Goal: Task Accomplishment & Management: Complete application form

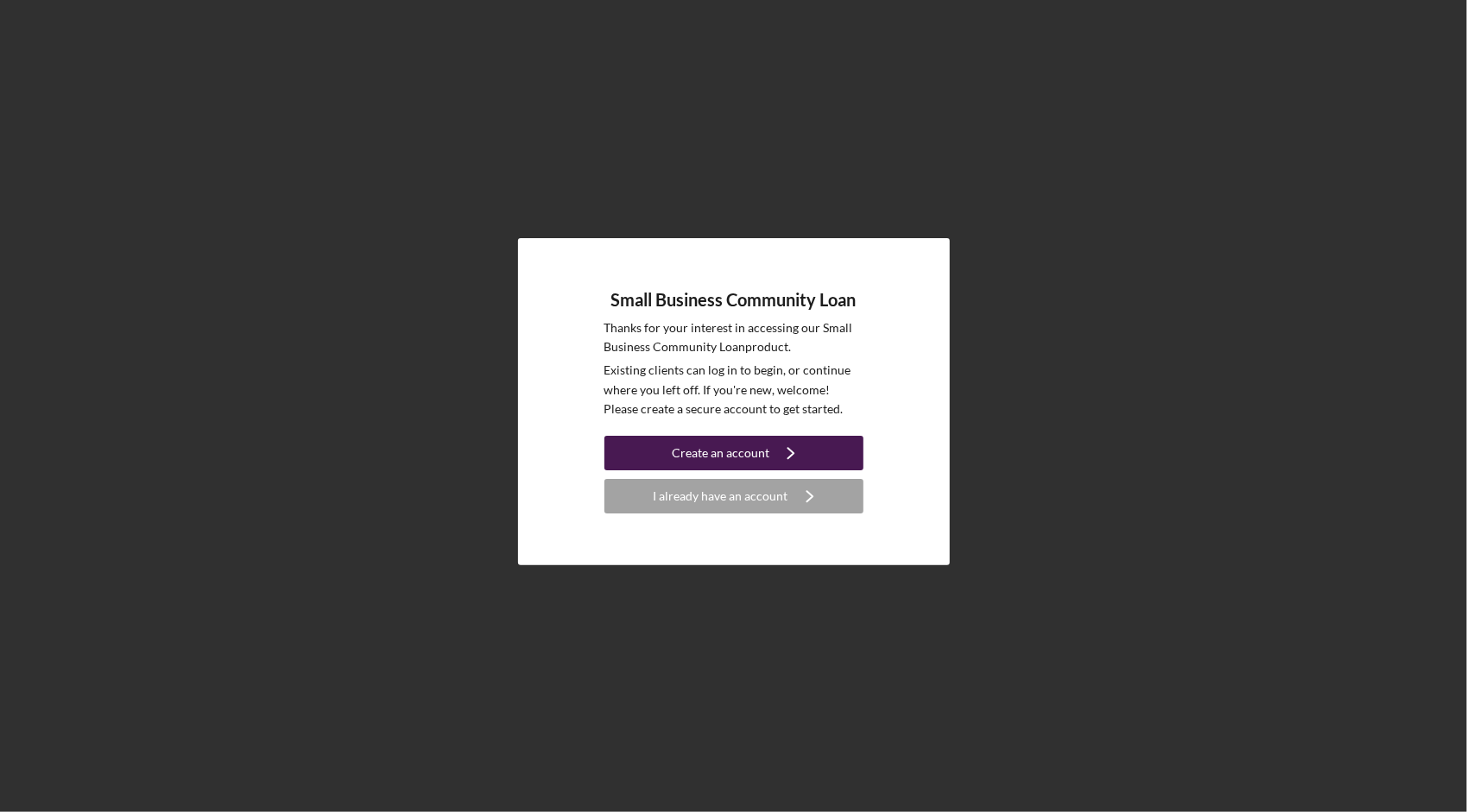
click at [774, 447] on icon "Icon/Navigate" at bounding box center [792, 453] width 44 height 44
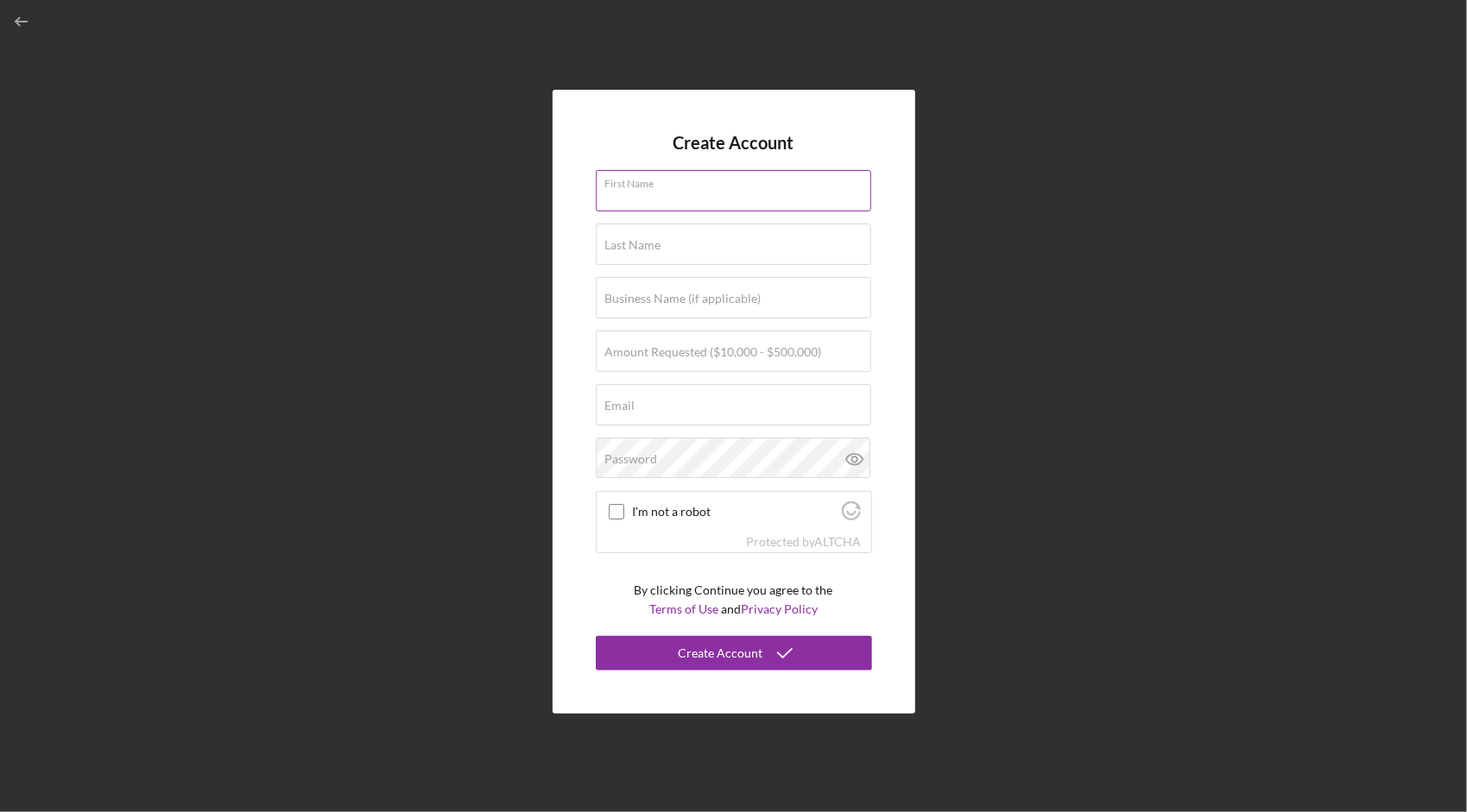
click at [791, 198] on input "First Name" at bounding box center [734, 190] width 276 height 42
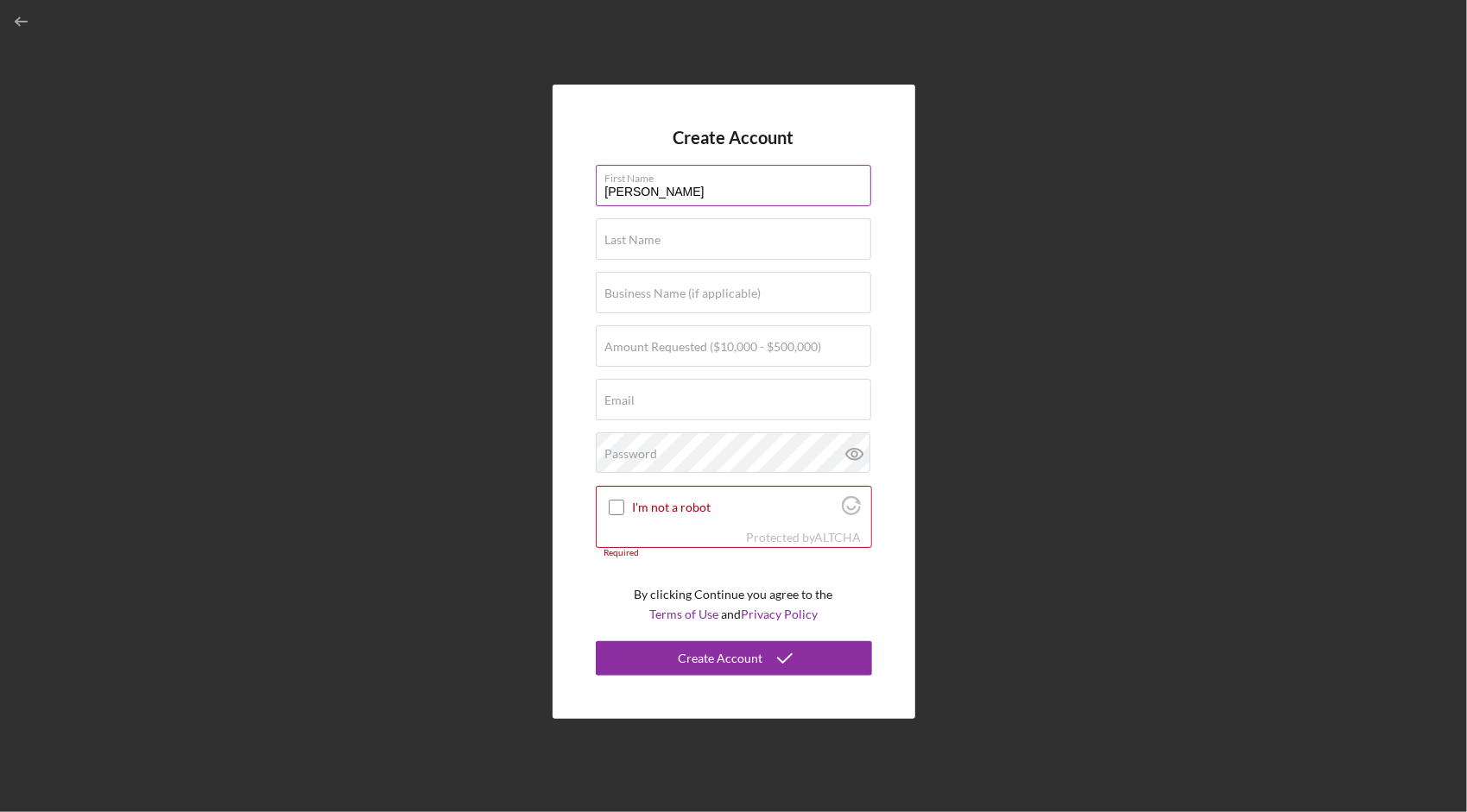
type input "[PERSON_NAME]"
type input "hong"
type input "joonge international inc"
type input "$300,000"
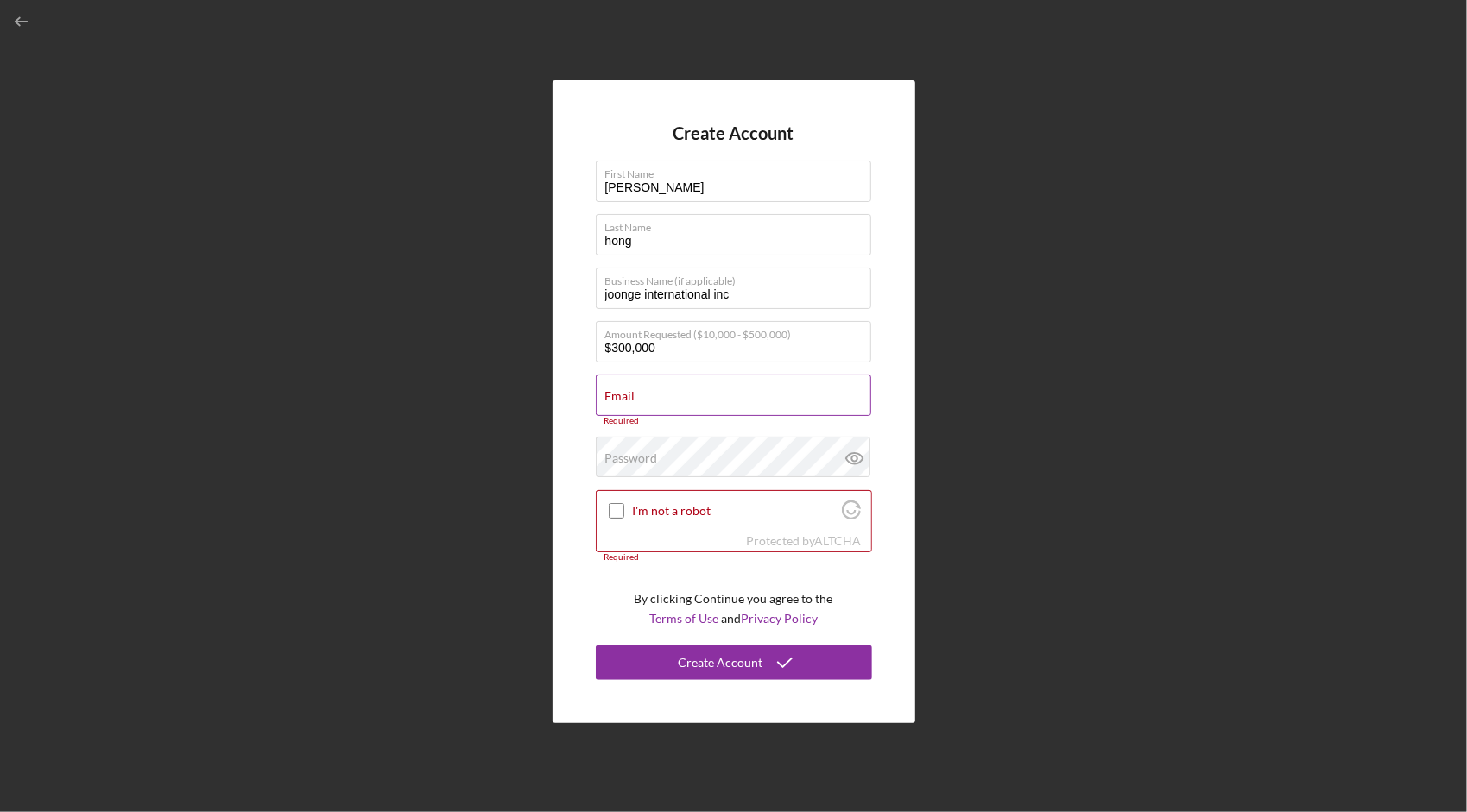
click at [641, 410] on input "Email" at bounding box center [734, 396] width 276 height 42
paste input "[EMAIL_ADDRESS][DOMAIN_NAME]"
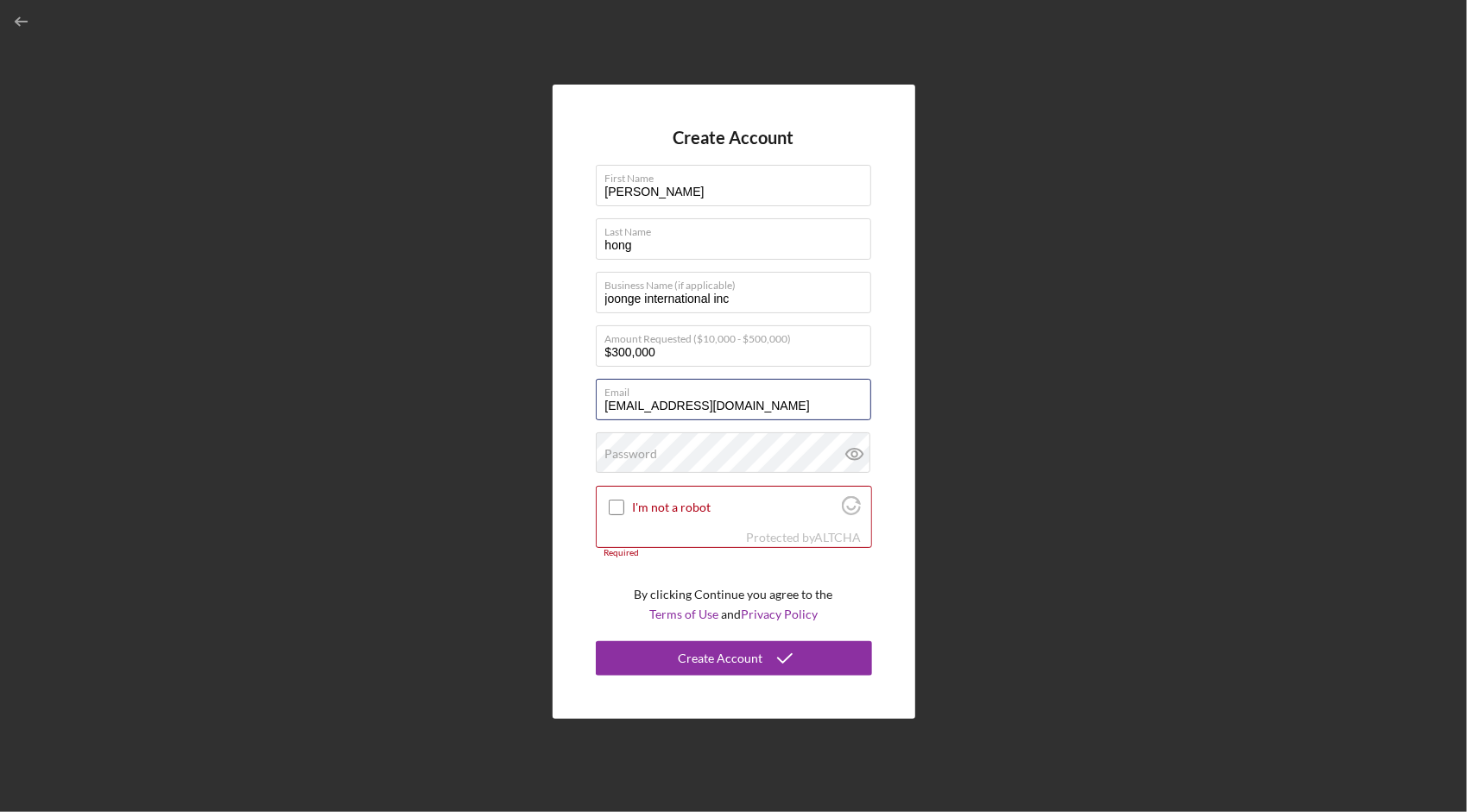
type input "[EMAIL_ADDRESS][DOMAIN_NAME]"
drag, startPoint x: 1161, startPoint y: 480, endPoint x: 939, endPoint y: 475, distance: 222.1
click at [1155, 480] on div "Create Account First Name [PERSON_NAME] Last Name hong Business Name (if applic…" at bounding box center [734, 402] width 1450 height 803
click at [621, 452] on label "Password" at bounding box center [631, 454] width 53 height 14
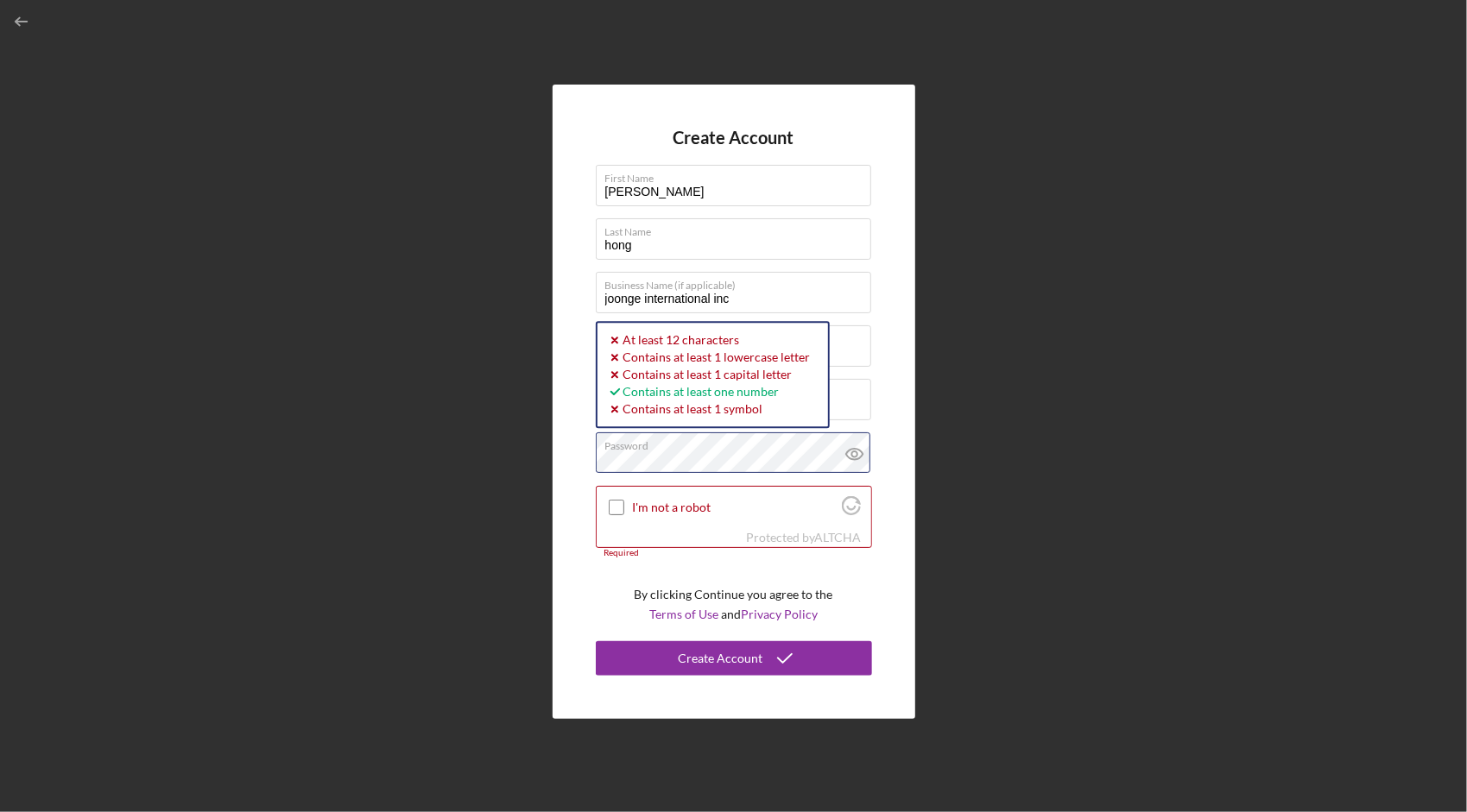
click at [79, 473] on div "Create Account First Name [PERSON_NAME] Last Name hong Business Name (if applic…" at bounding box center [734, 402] width 1450 height 803
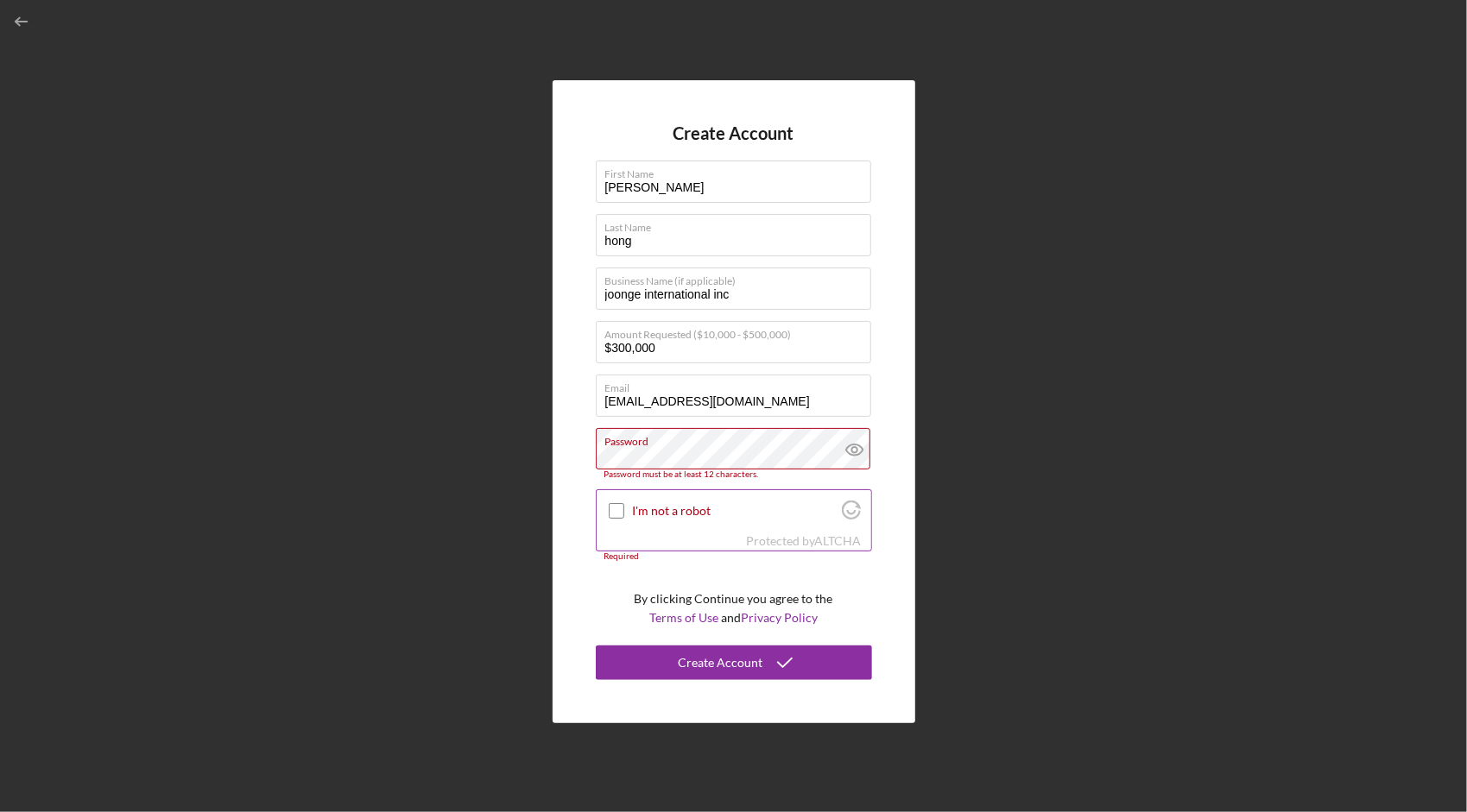
drag, startPoint x: 622, startPoint y: 497, endPoint x: 614, endPoint y: 505, distance: 11.3
click at [621, 499] on div "I'm not a robot" at bounding box center [734, 510] width 275 height 41
click at [614, 506] on input "I'm not a robot" at bounding box center [617, 512] width 16 height 16
checkbox input "true"
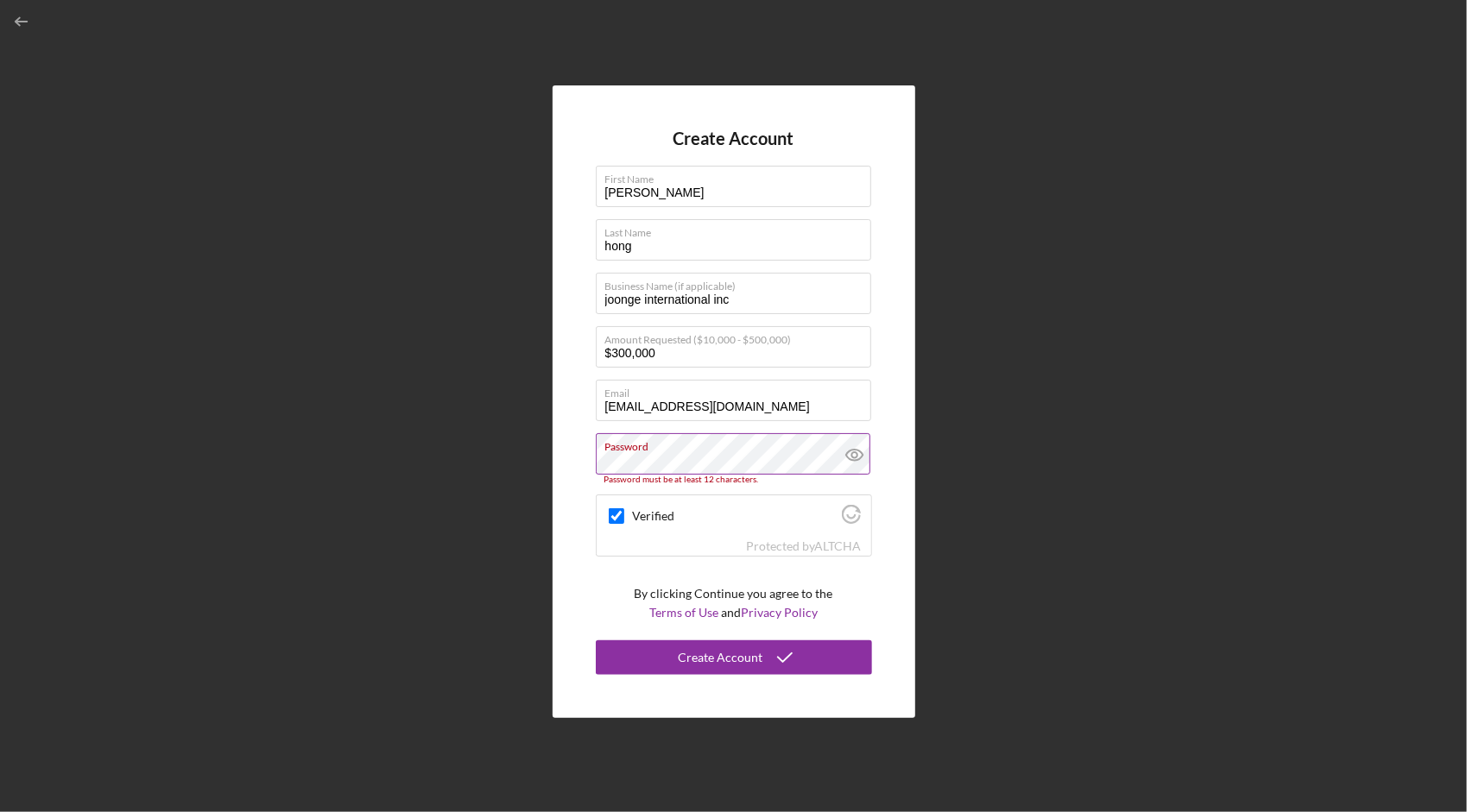
click at [850, 445] on icon at bounding box center [855, 455] width 44 height 44
click at [744, 450] on label "Password" at bounding box center [738, 443] width 266 height 19
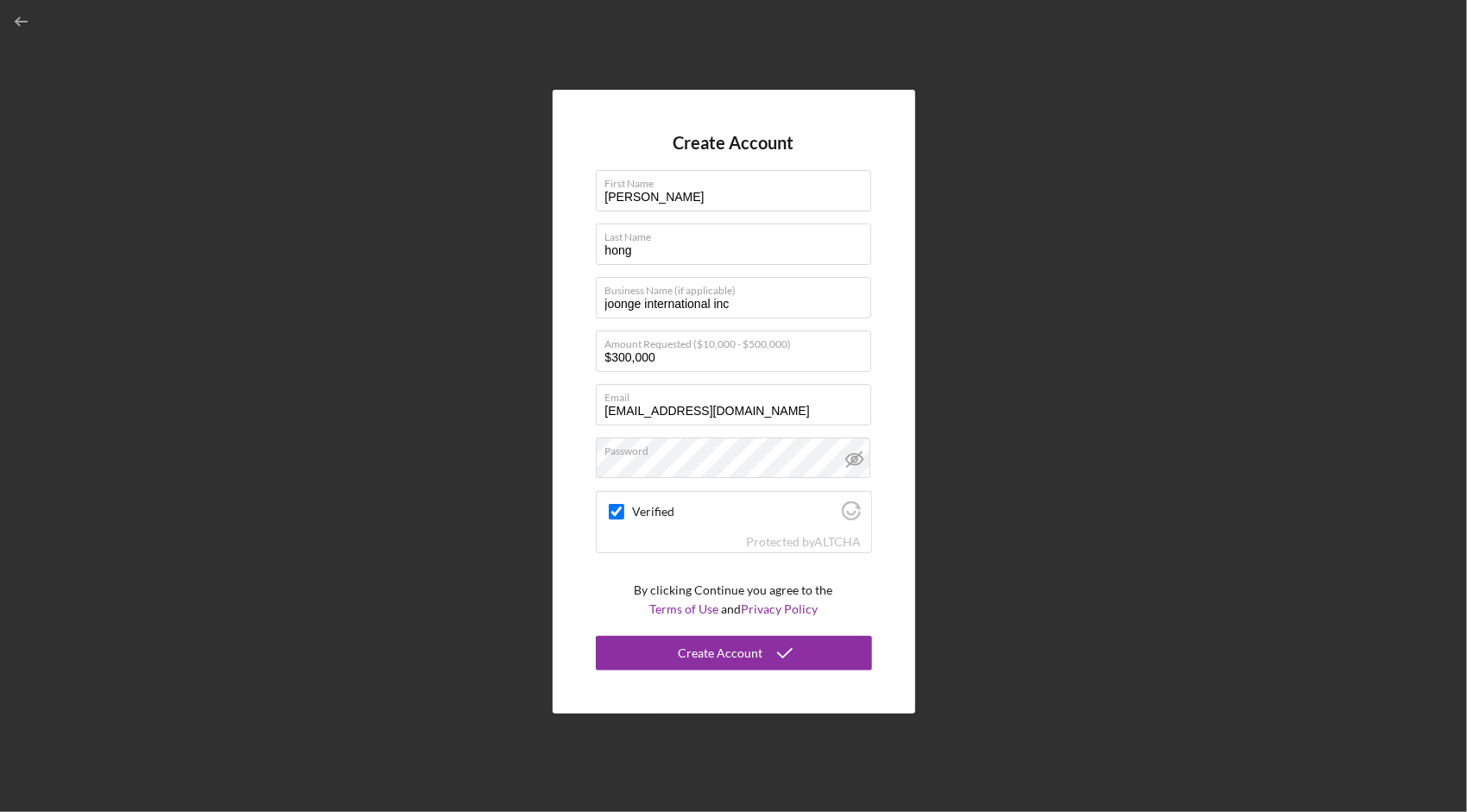
click at [1304, 589] on div "Create Account First Name [PERSON_NAME] Last Name hong Business Name (if applic…" at bounding box center [734, 402] width 1450 height 803
click at [790, 107] on div "Create Account First Name [PERSON_NAME] Last Name hong Business Name (if applic…" at bounding box center [734, 403] width 363 height 625
click at [733, 650] on div "Create Account" at bounding box center [720, 653] width 84 height 35
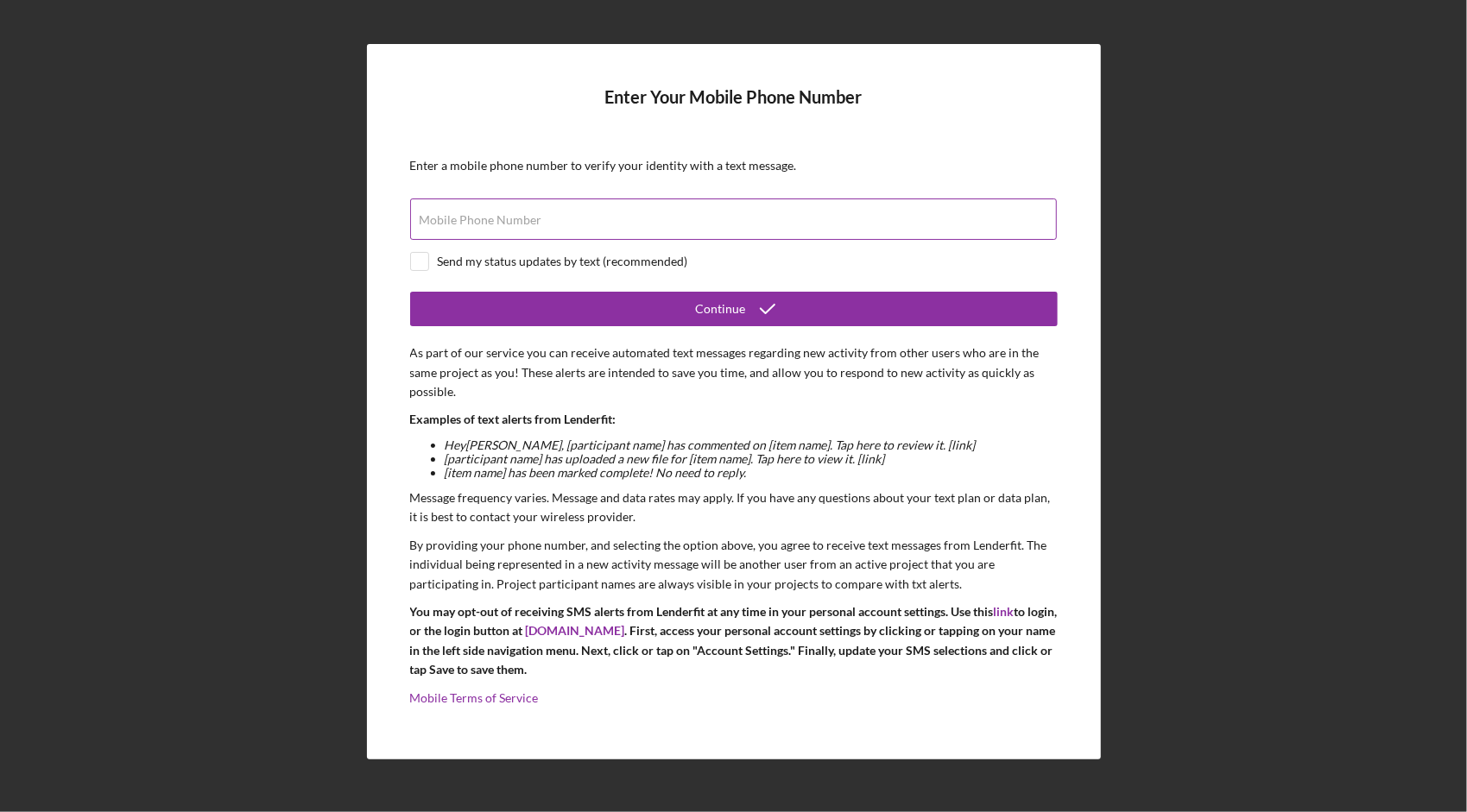
click at [831, 223] on input "Mobile Phone Number" at bounding box center [734, 219] width 647 height 42
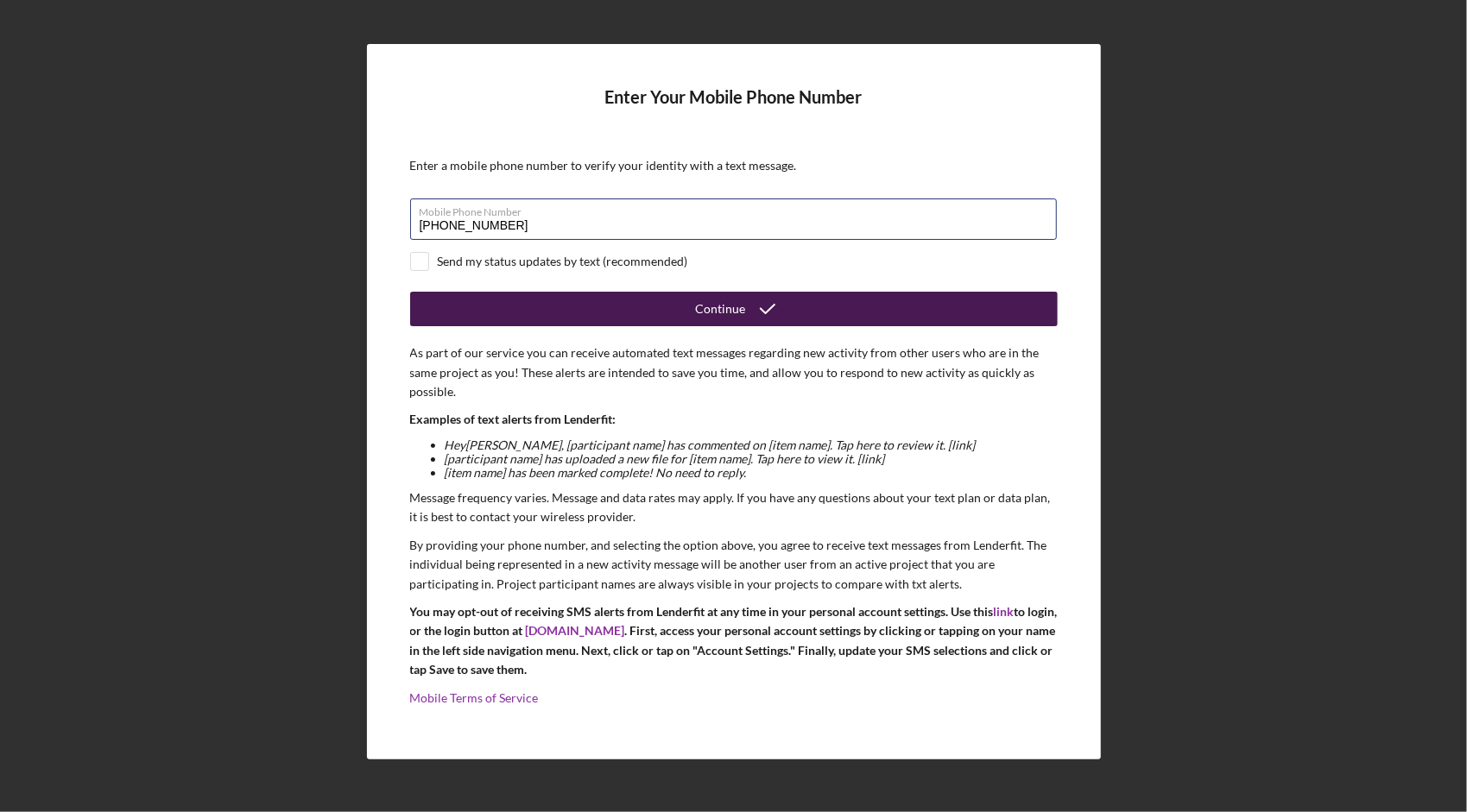
type input "[PHONE_NUMBER]"
click at [686, 307] on button "Continue" at bounding box center [734, 308] width 648 height 35
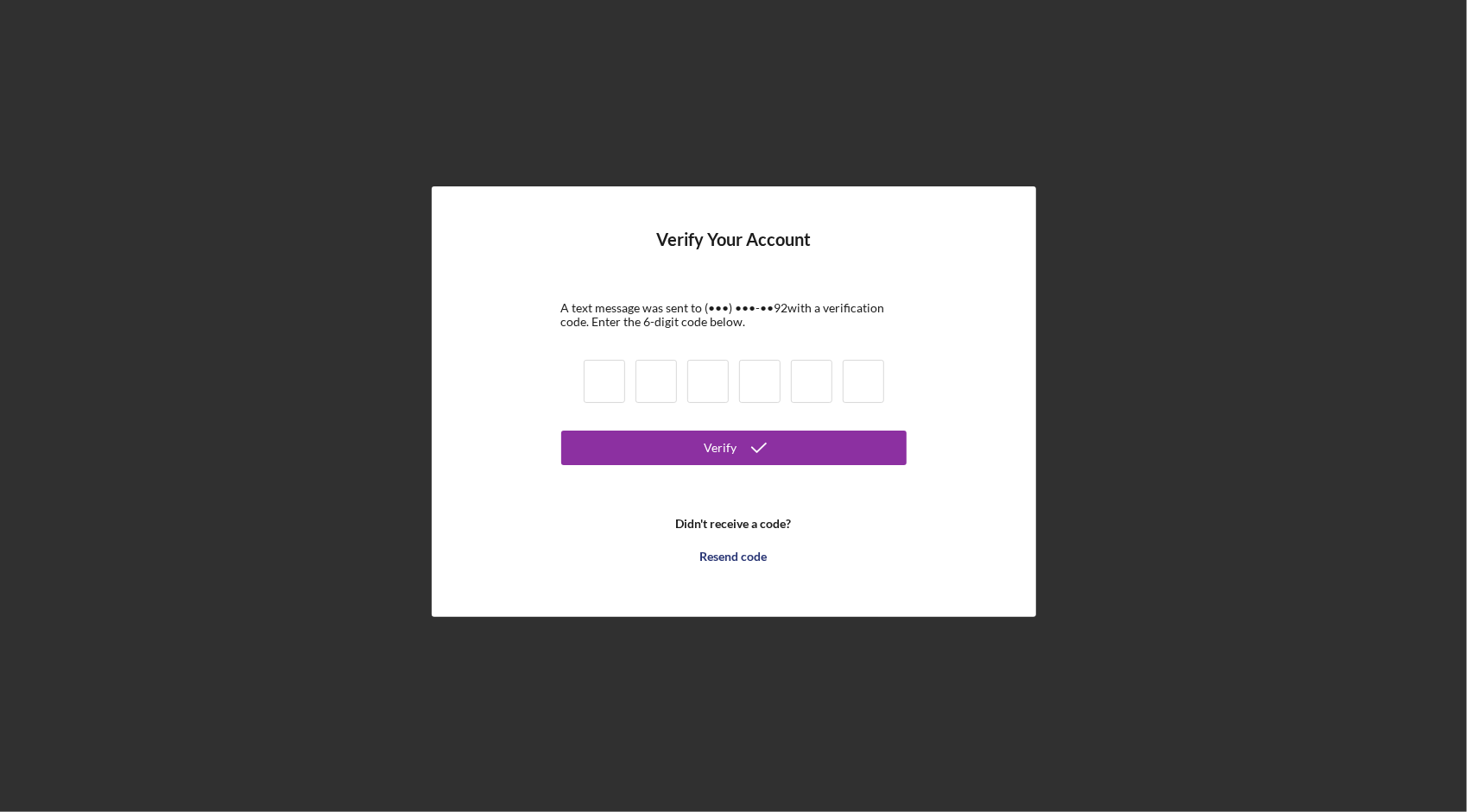
click at [624, 392] on input at bounding box center [604, 382] width 42 height 44
type input "4"
type input "1"
click at [754, 370] on input at bounding box center [760, 382] width 42 height 44
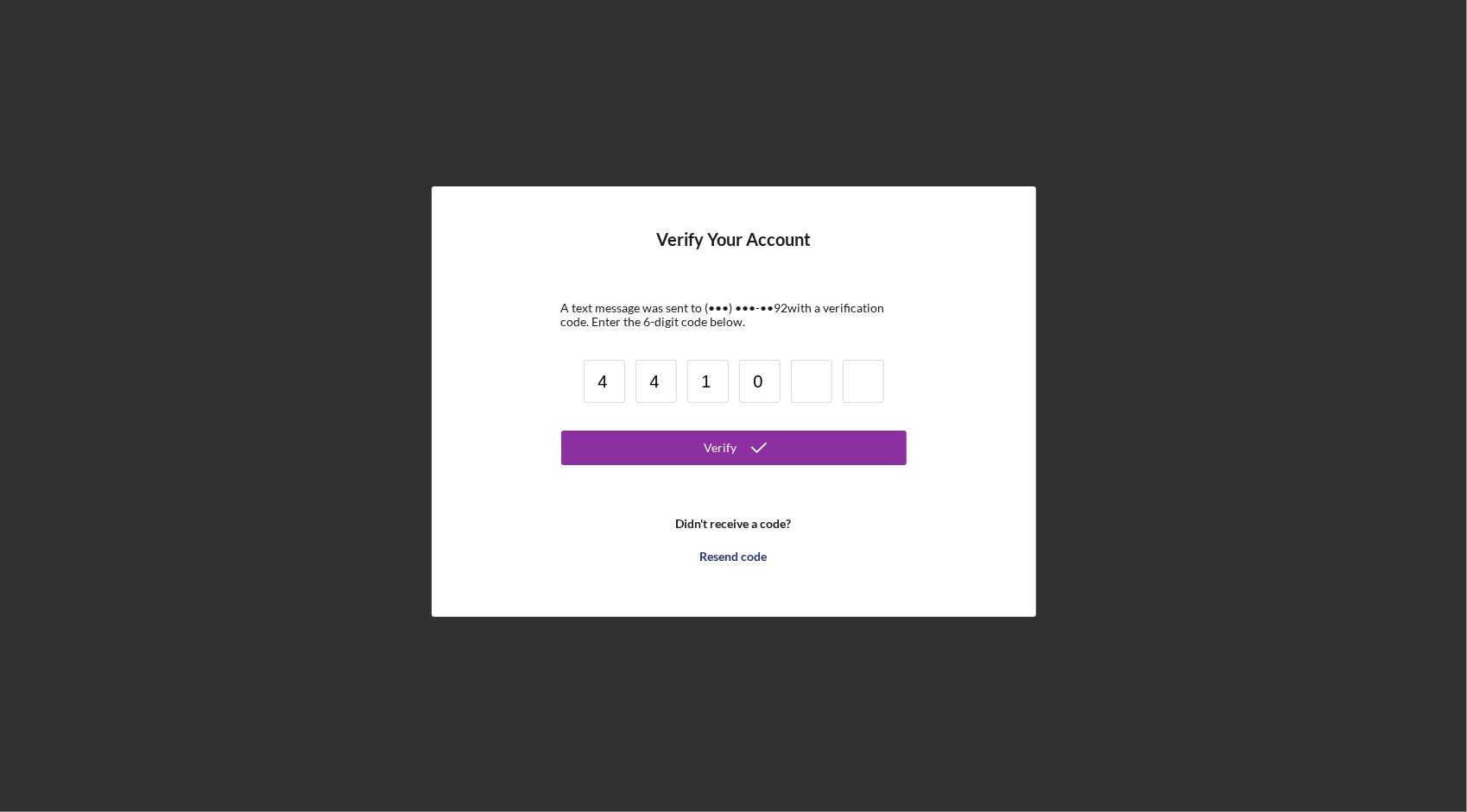
type input "0"
type input "3"
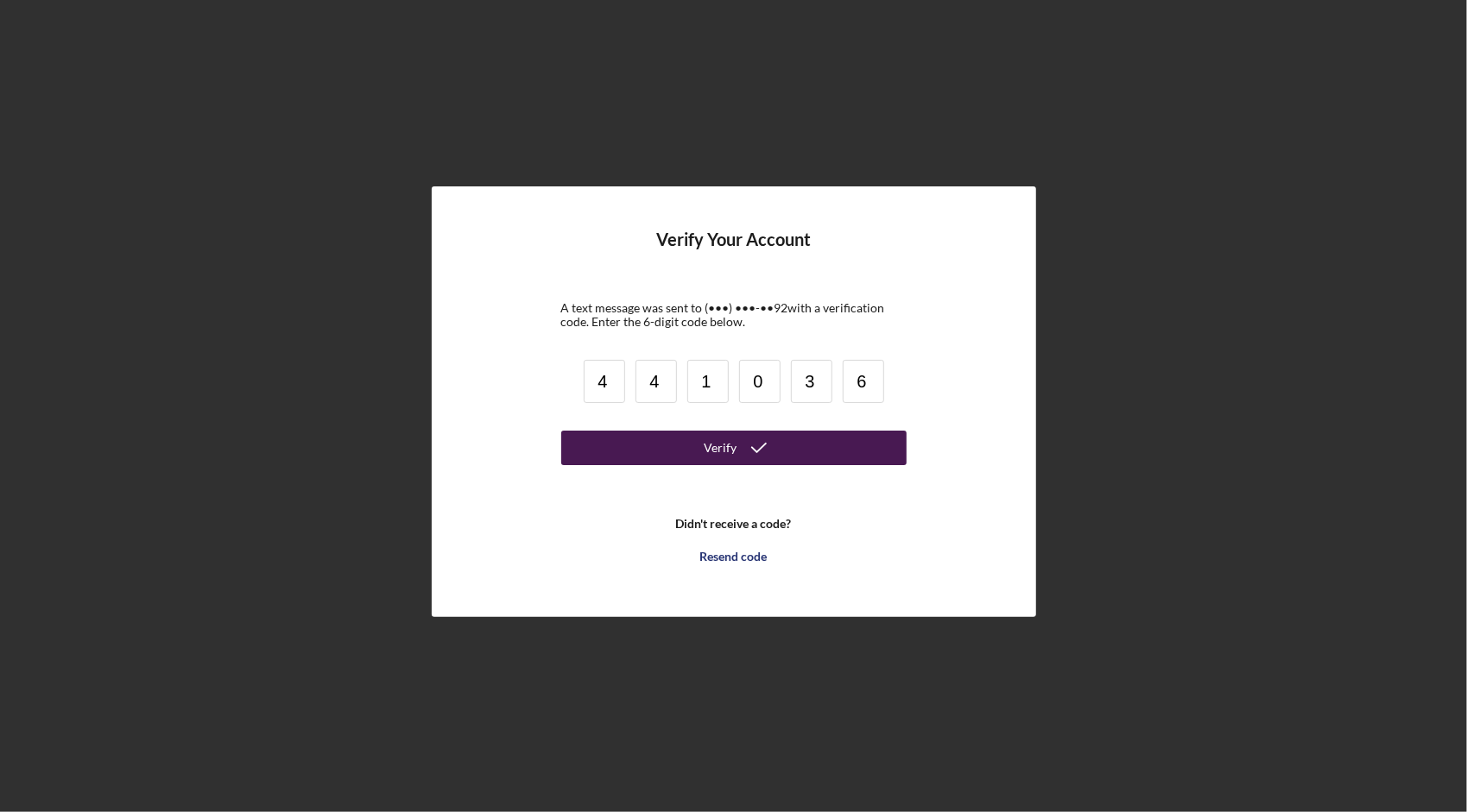
type input "6"
click at [848, 445] on button "Verify" at bounding box center [734, 447] width 345 height 35
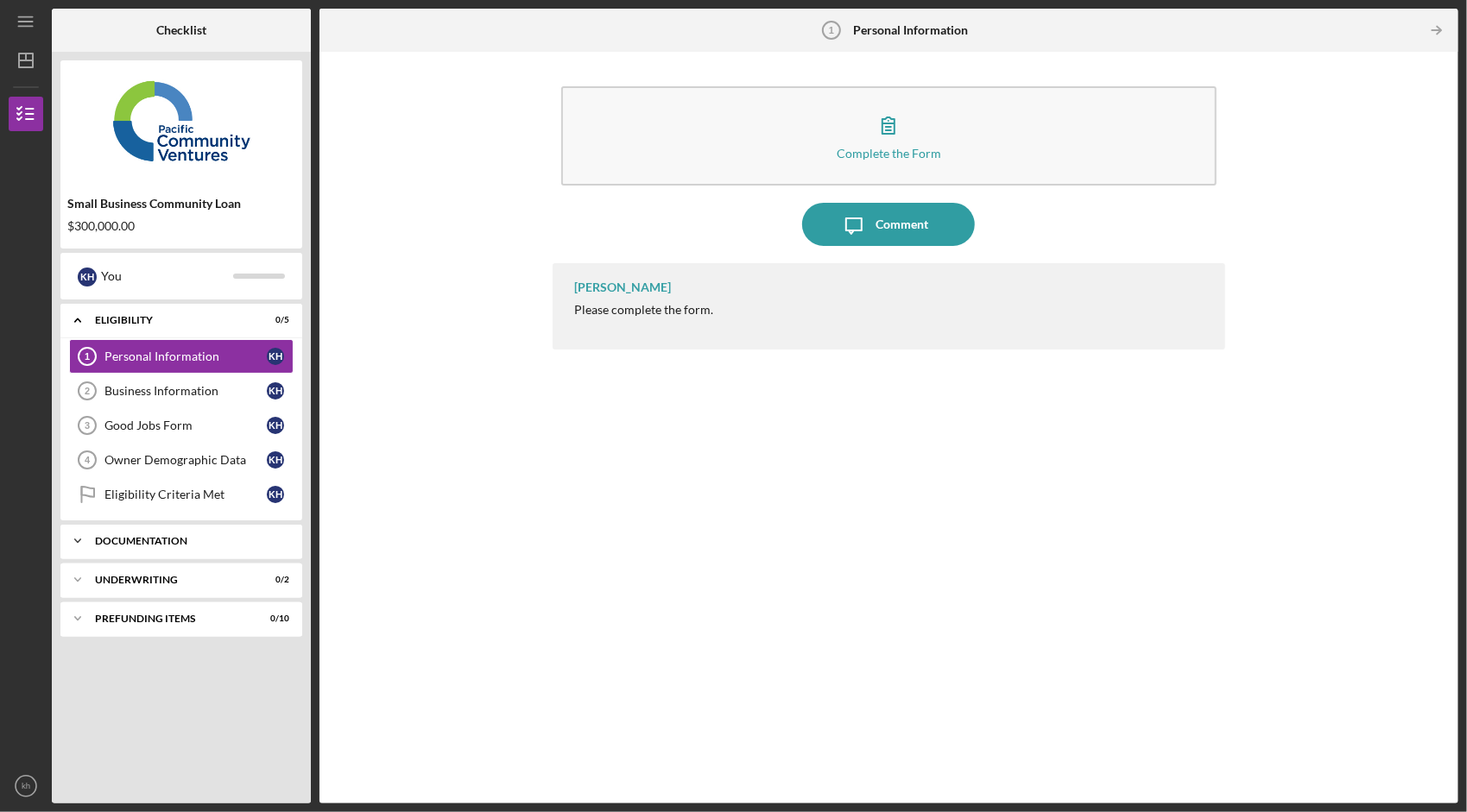
click at [201, 536] on div "Documentation" at bounding box center [187, 541] width 185 height 10
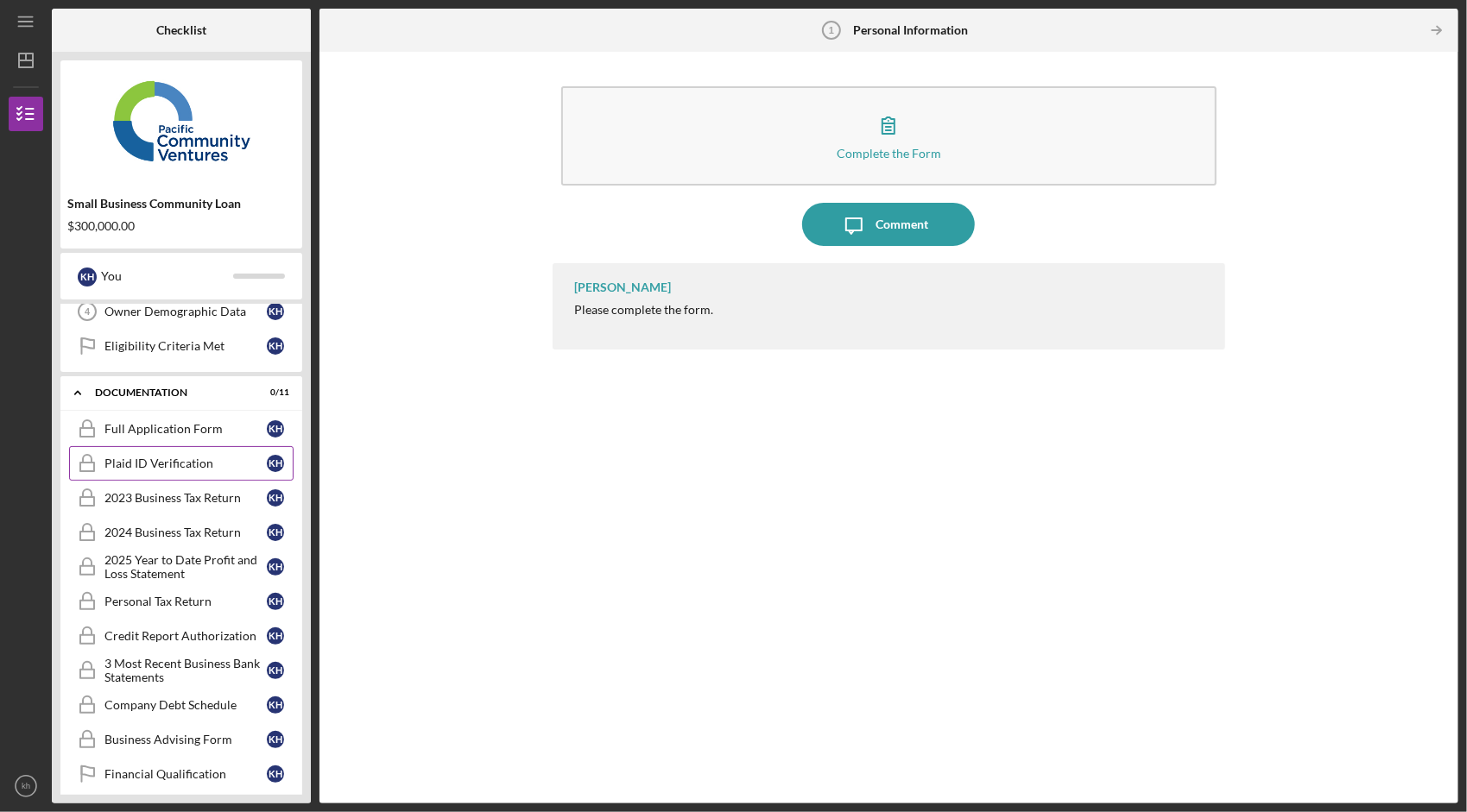
scroll to position [173, 0]
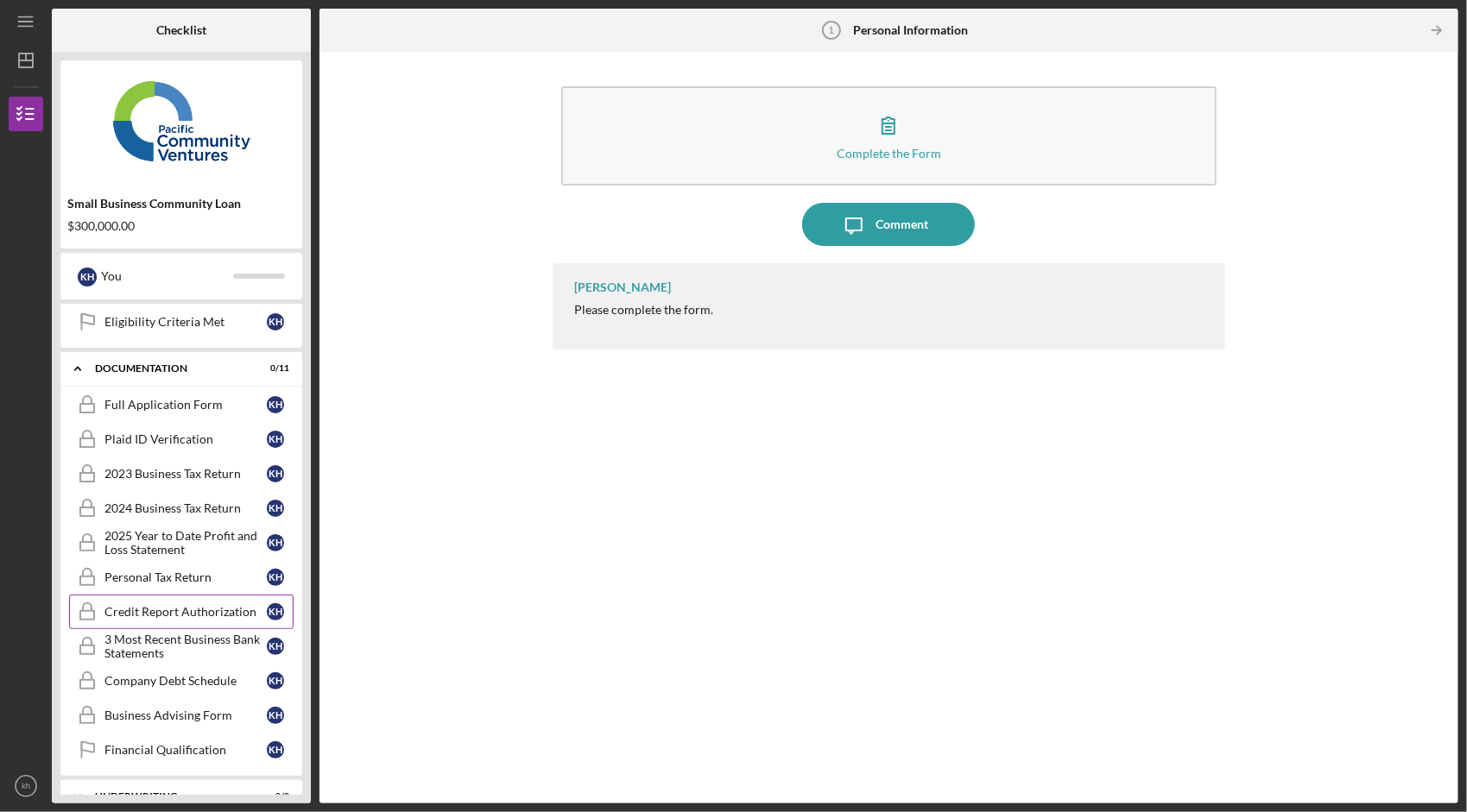
click at [200, 610] on div "Credit Report Authorization" at bounding box center [185, 612] width 163 height 14
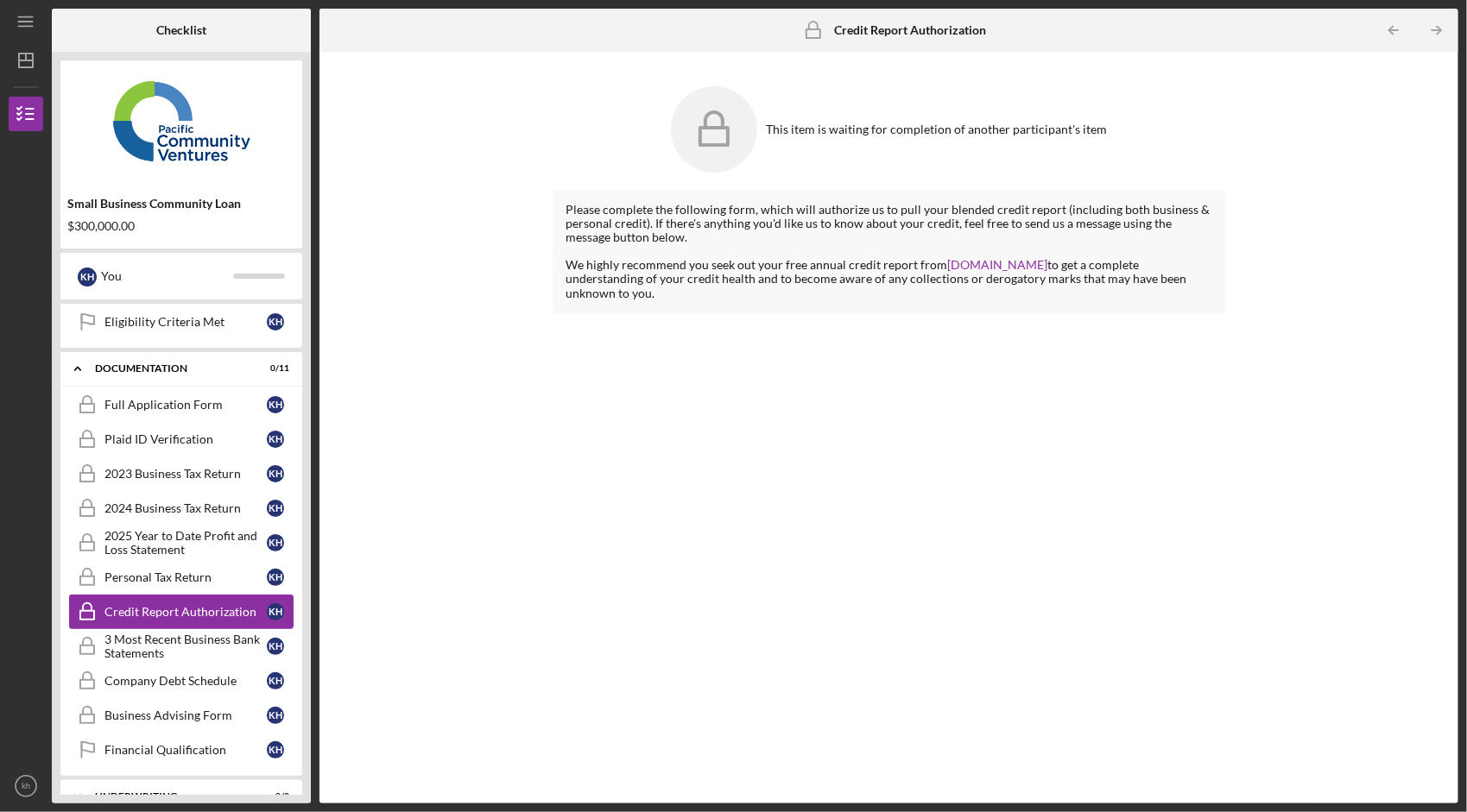
scroll to position [230, 0]
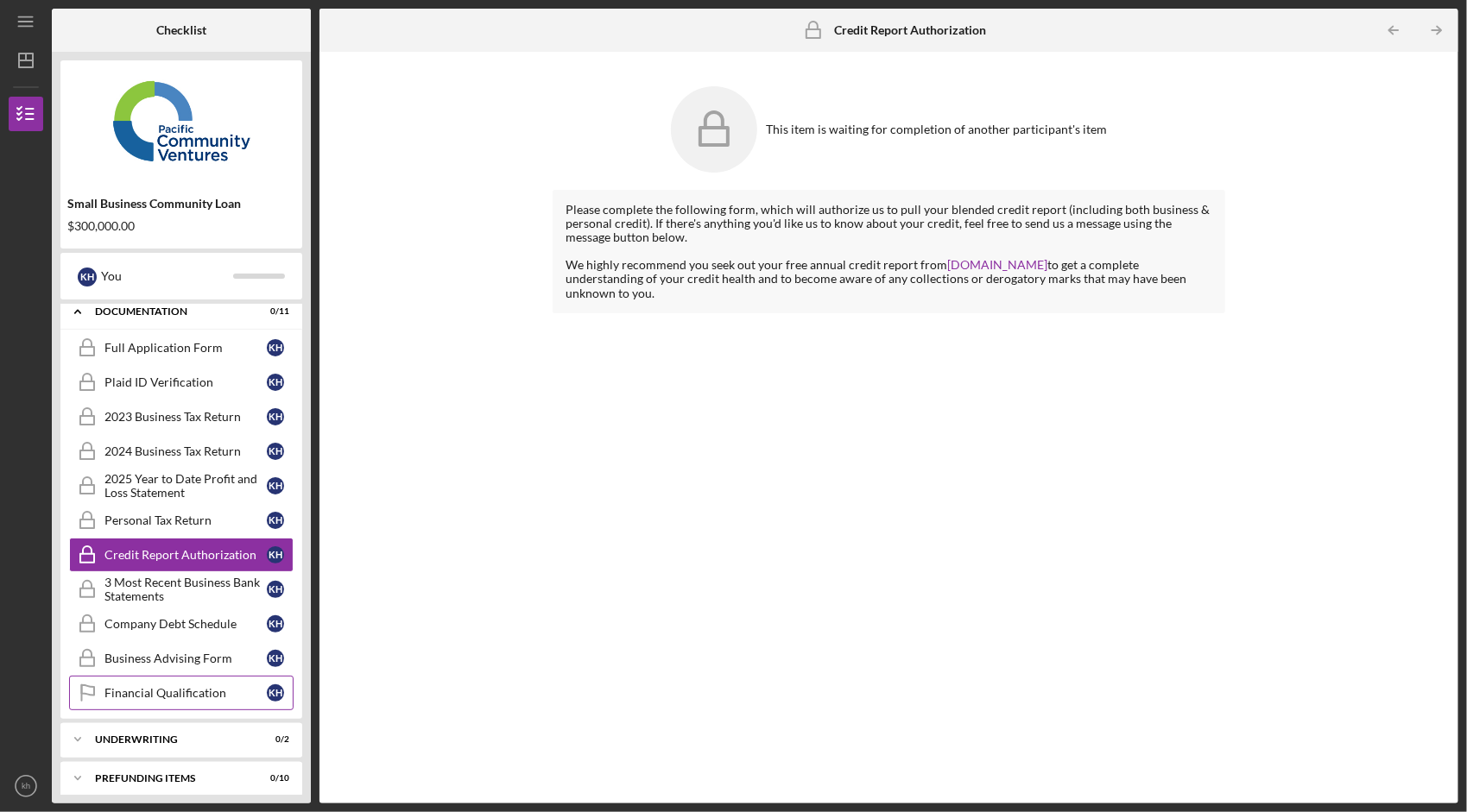
click at [216, 692] on link "Financial Qualification Financial Qualification k h" at bounding box center [182, 693] width 224 height 35
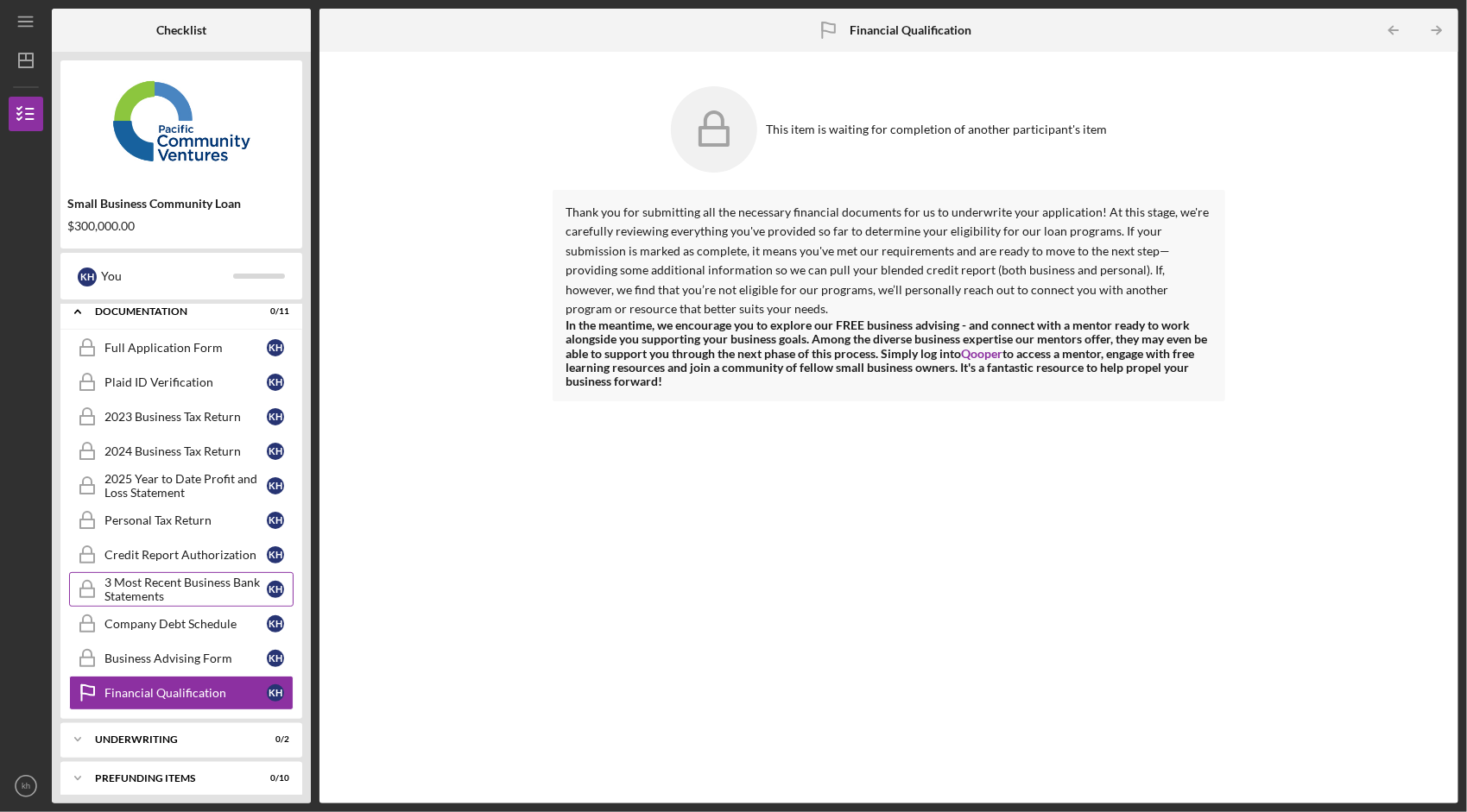
click at [215, 576] on div "3 Most Recent Business Bank Statements" at bounding box center [185, 590] width 163 height 28
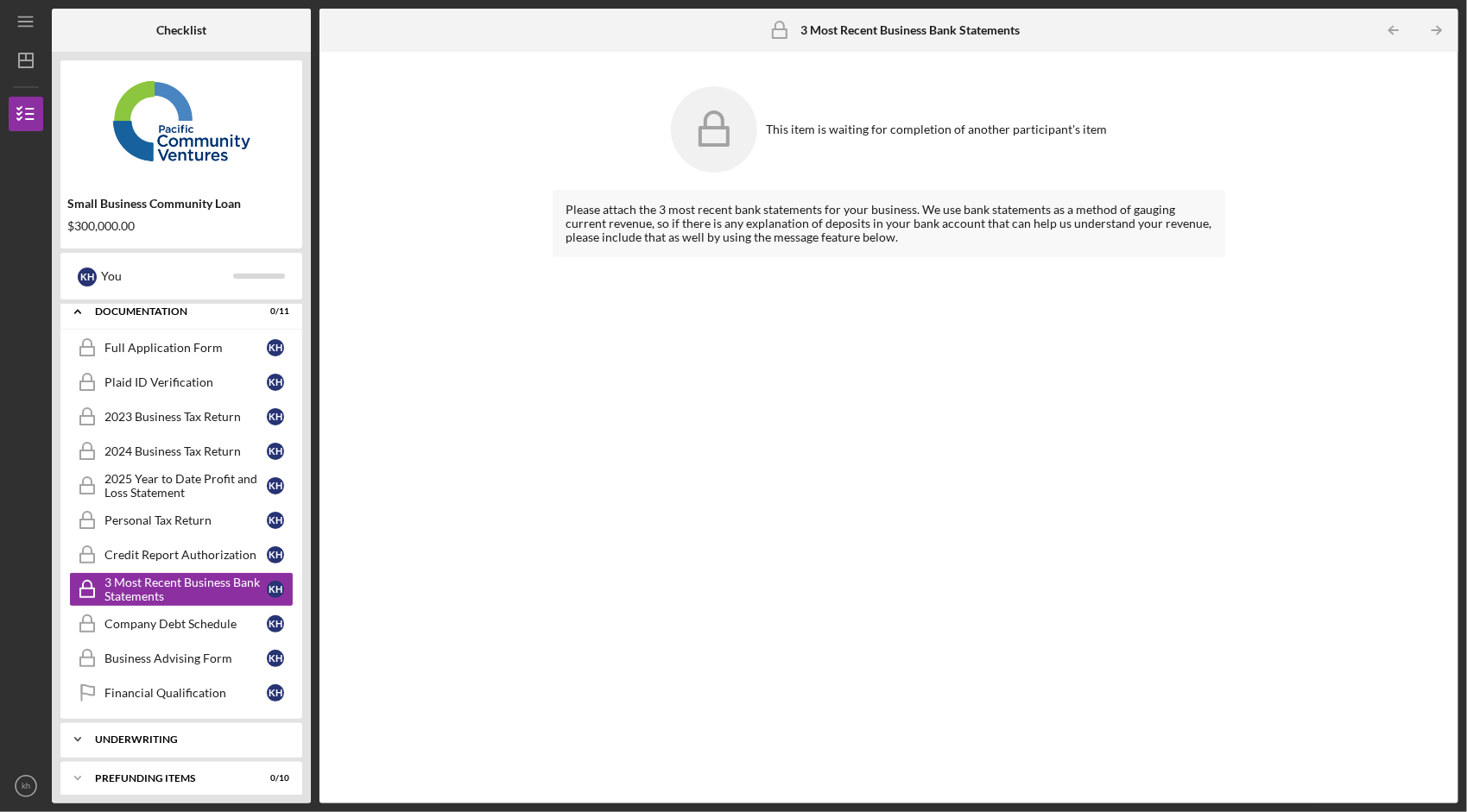
click at [216, 735] on div "Underwriting" at bounding box center [187, 740] width 185 height 10
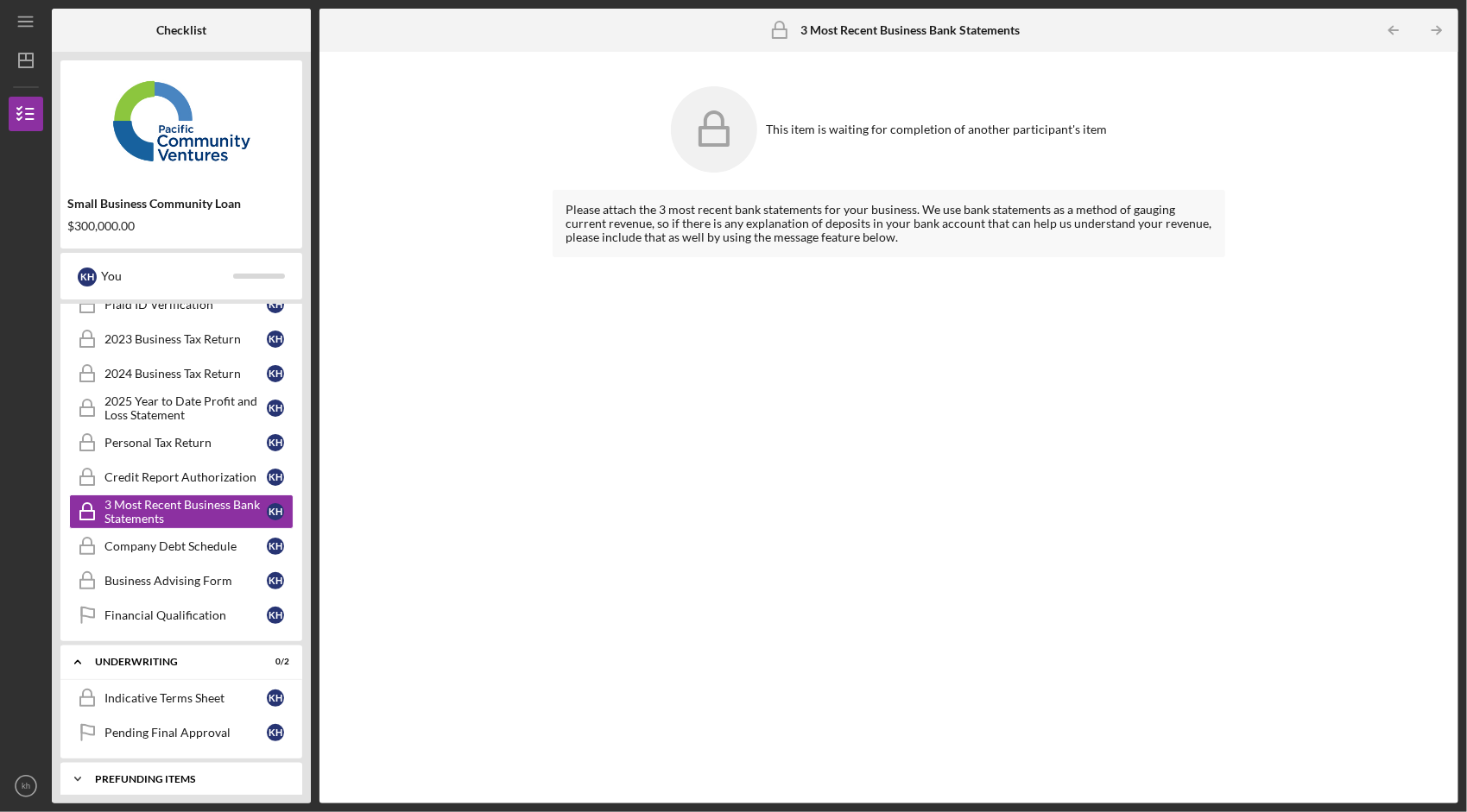
click at [237, 774] on div "Prefunding Items" at bounding box center [187, 779] width 185 height 10
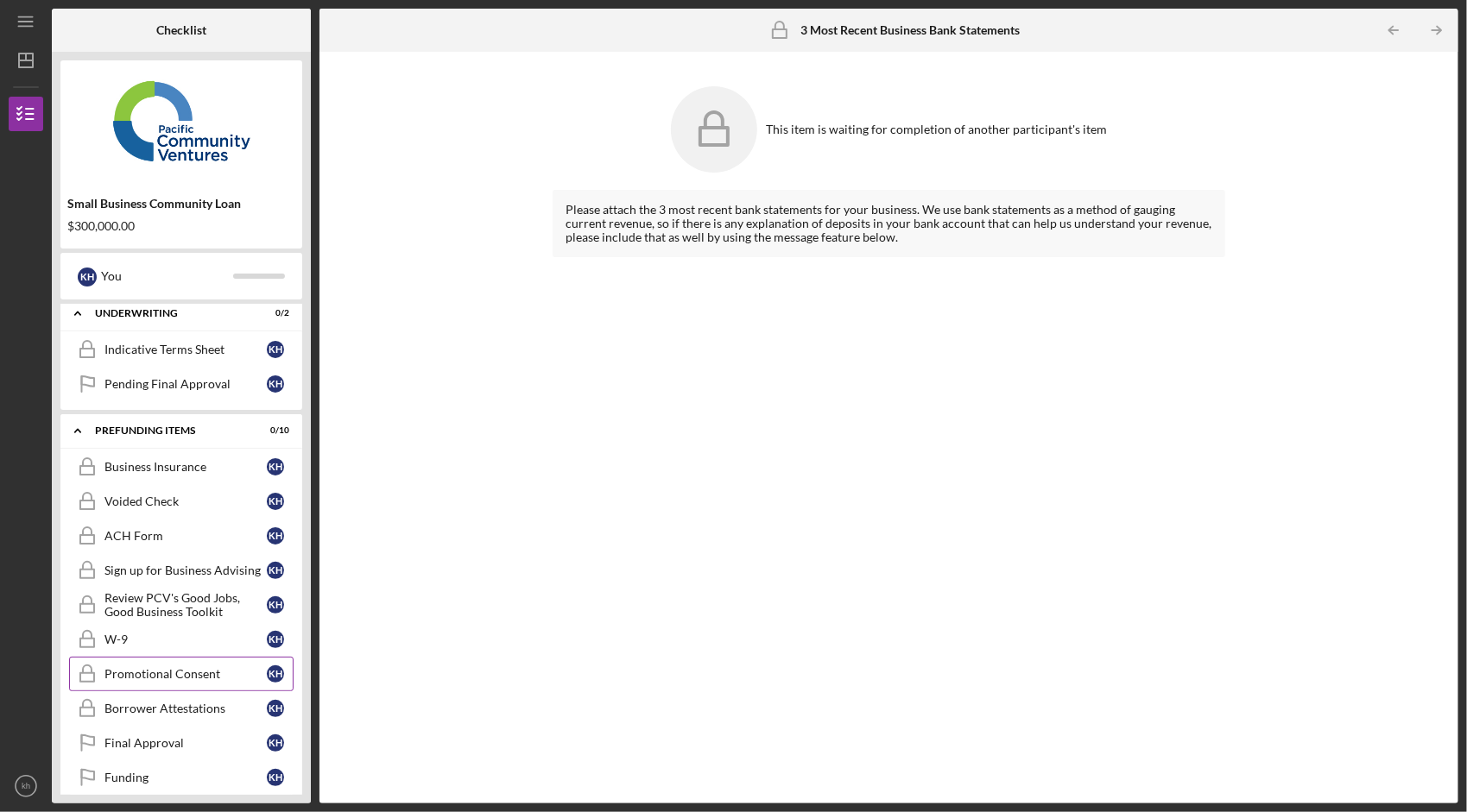
click at [207, 667] on div "Promotional Consent" at bounding box center [185, 674] width 163 height 14
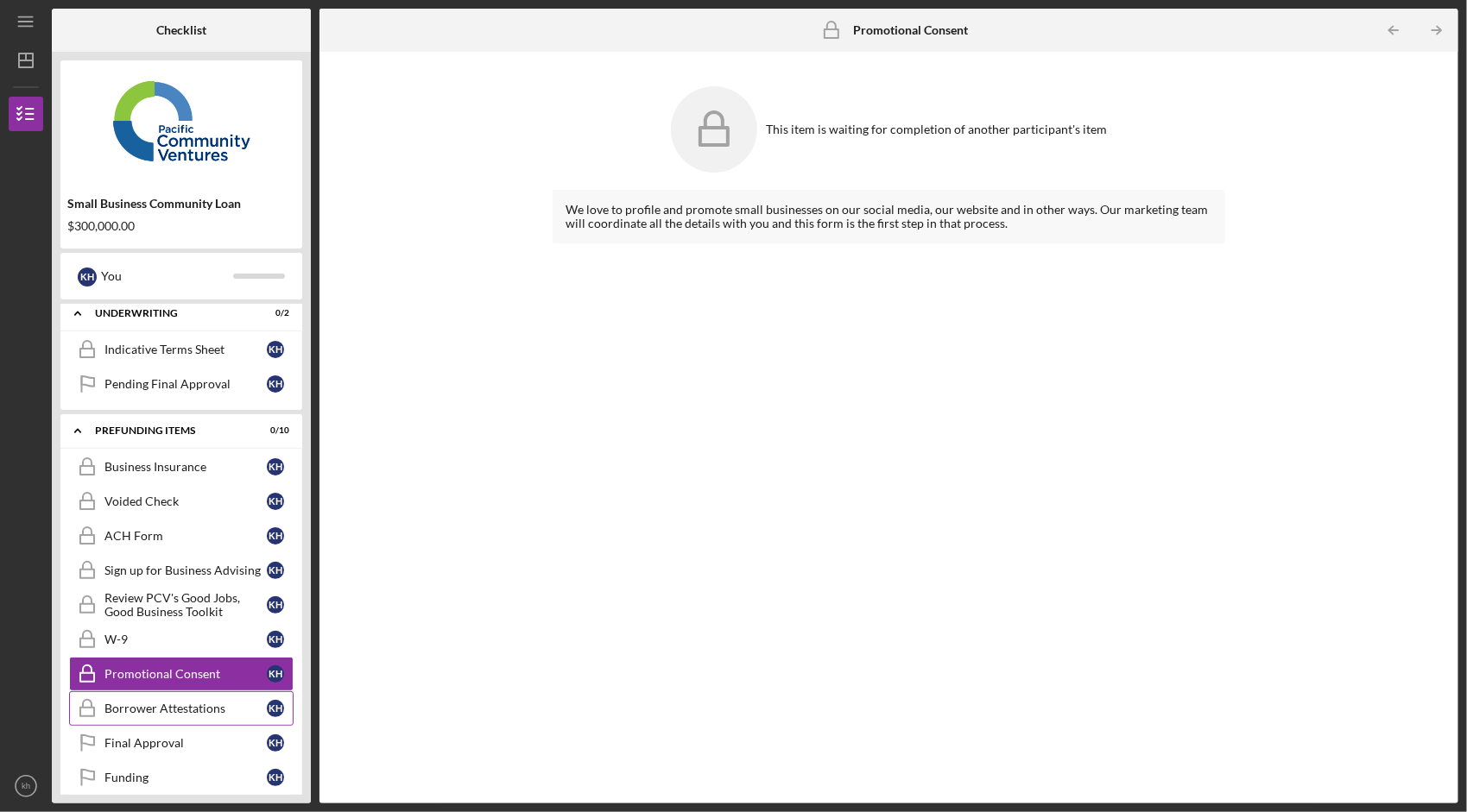
click at [200, 703] on link "Borrower Attestations Borrower Attestations k h" at bounding box center [182, 708] width 224 height 35
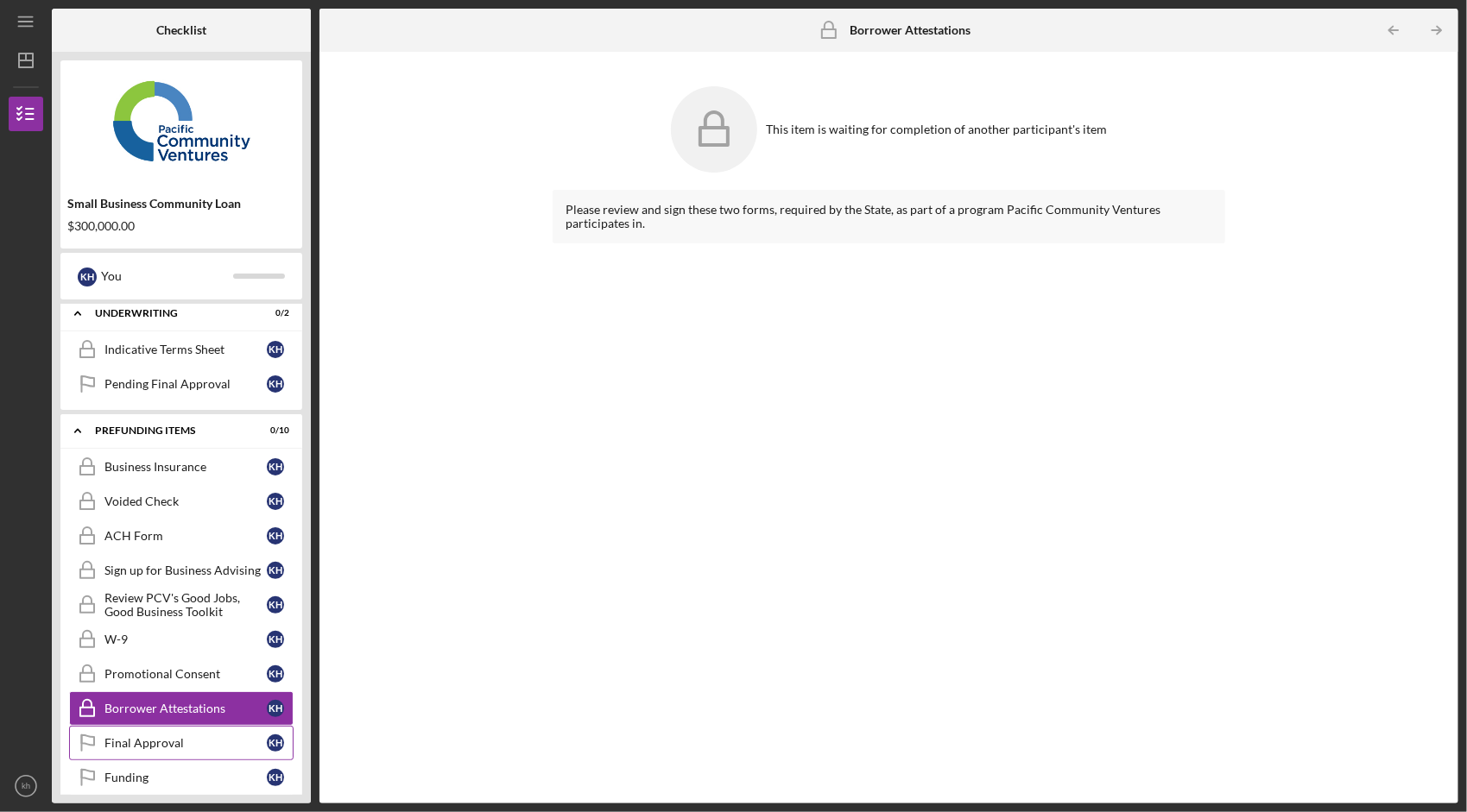
click at [196, 737] on div "Final Approval" at bounding box center [185, 744] width 163 height 14
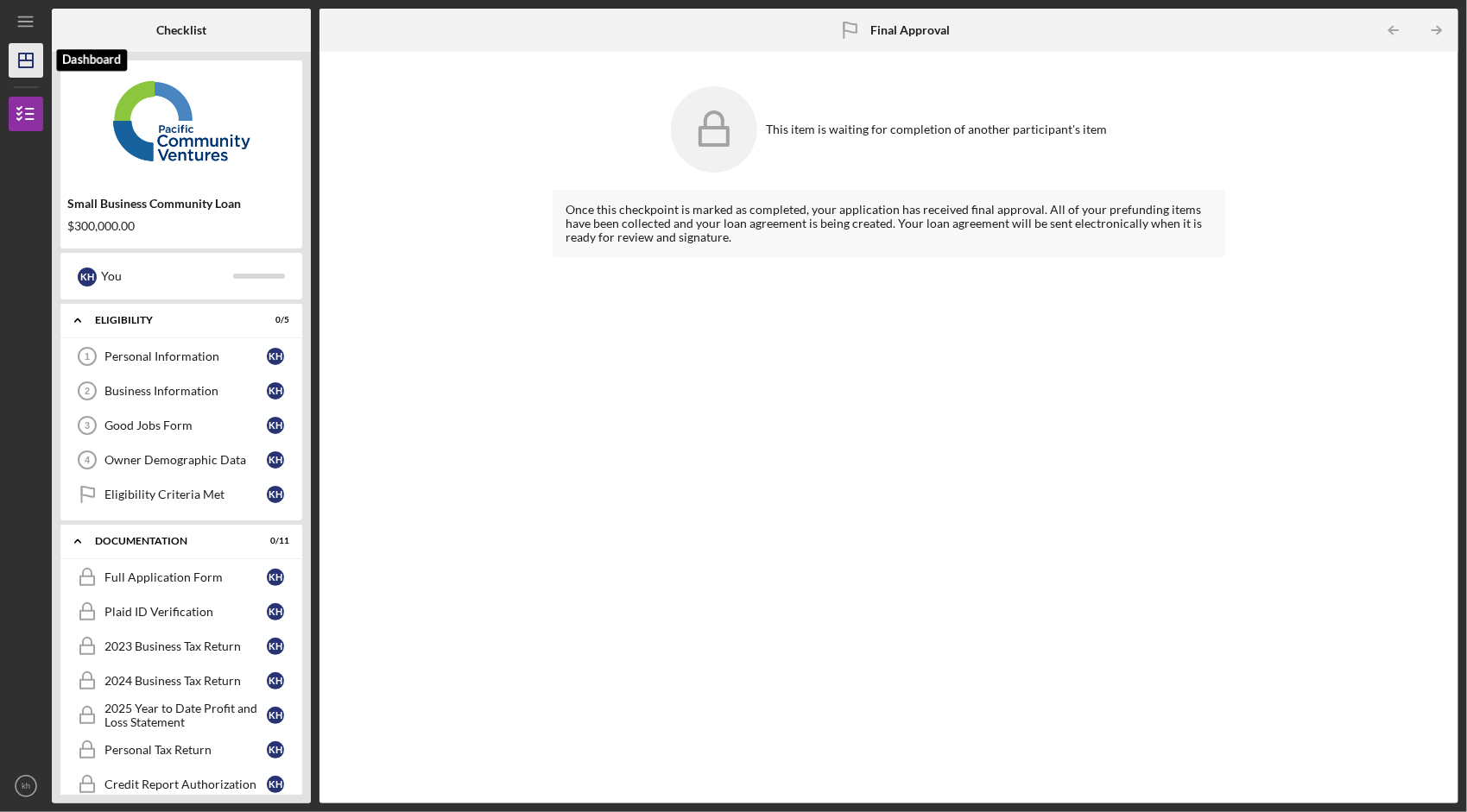
click at [32, 69] on icon "Icon/Dashboard" at bounding box center [26, 60] width 44 height 44
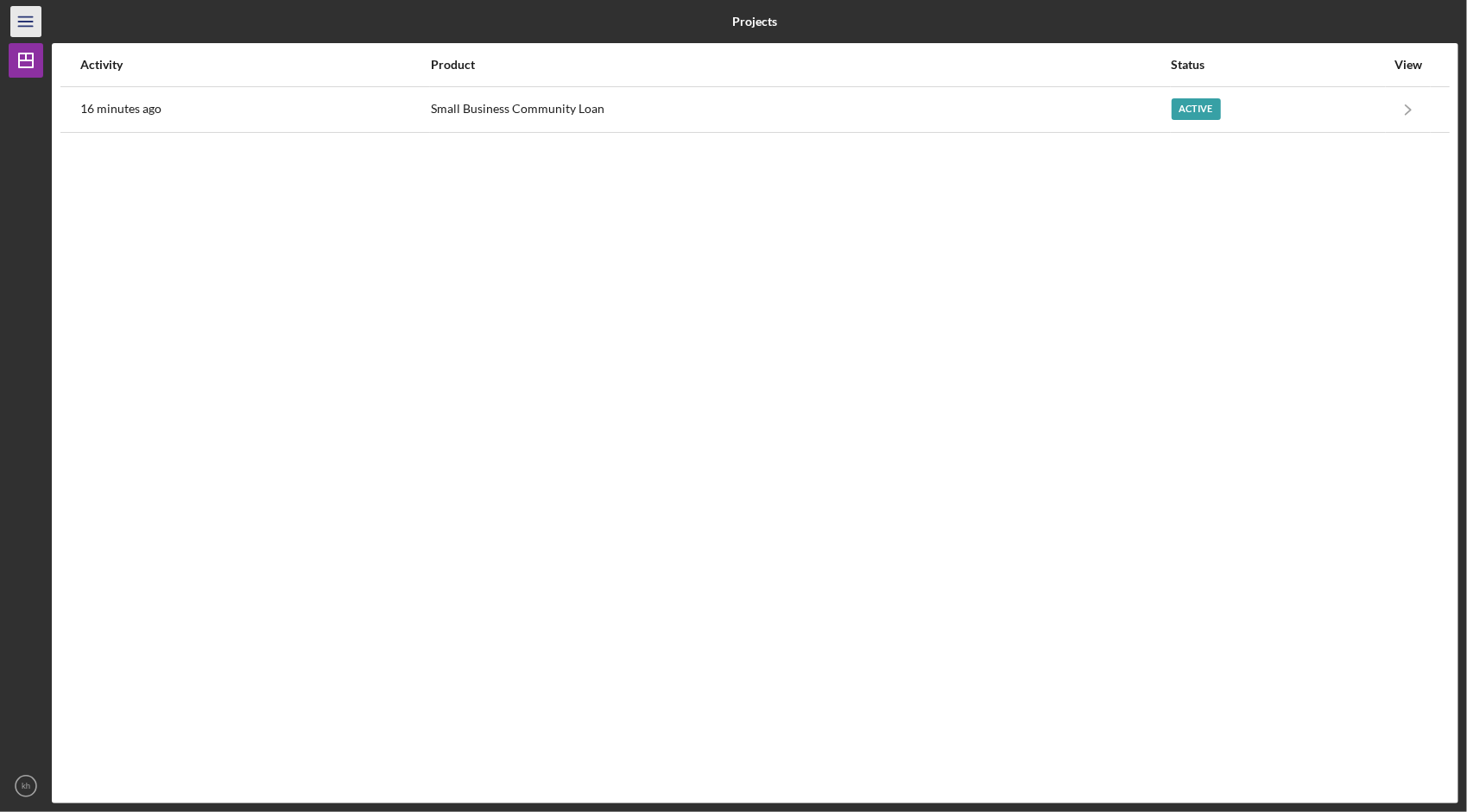
click at [35, 23] on icon "Icon/Menu" at bounding box center [26, 22] width 39 height 39
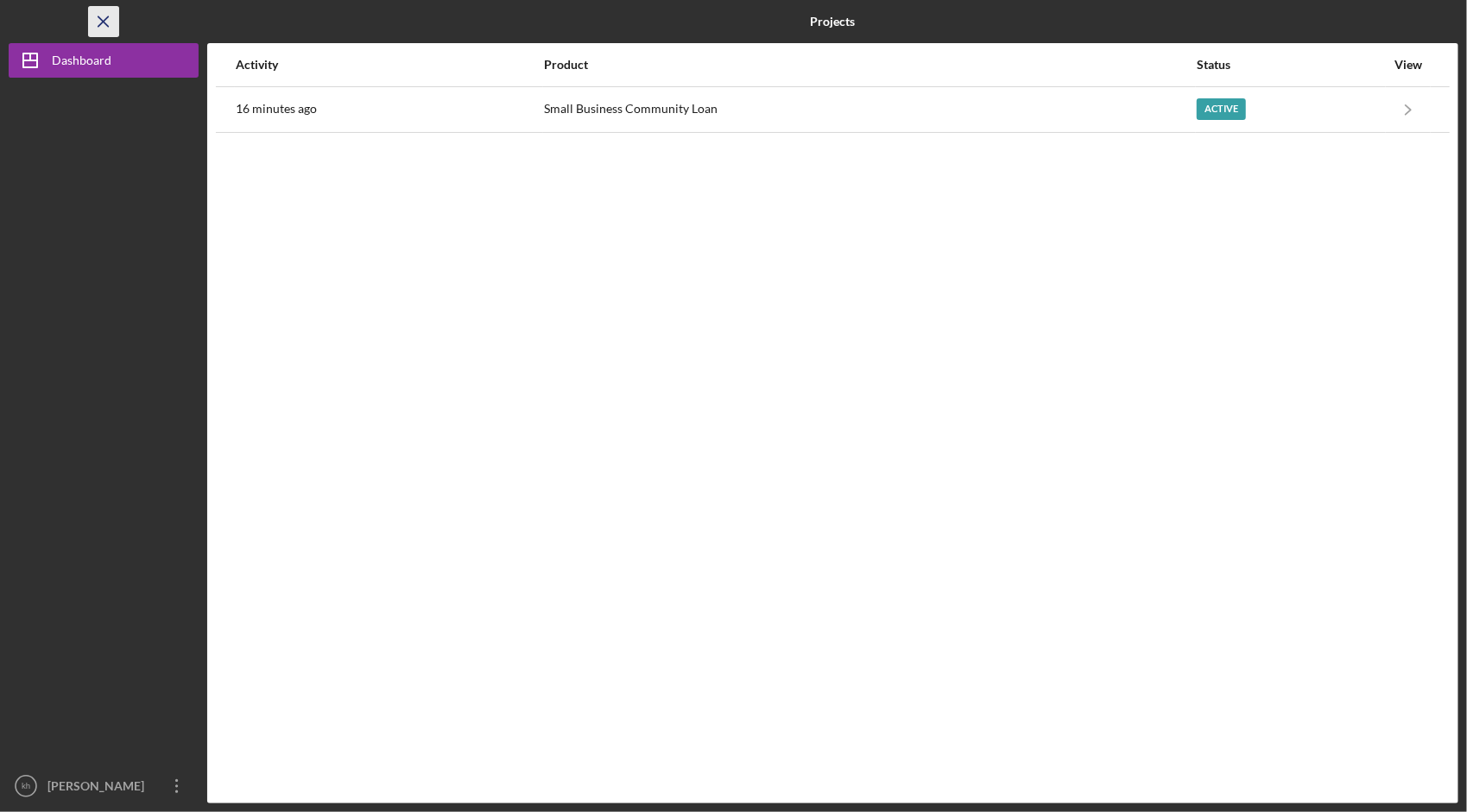
click at [109, 19] on icon "Icon/Menu Close" at bounding box center [103, 22] width 39 height 39
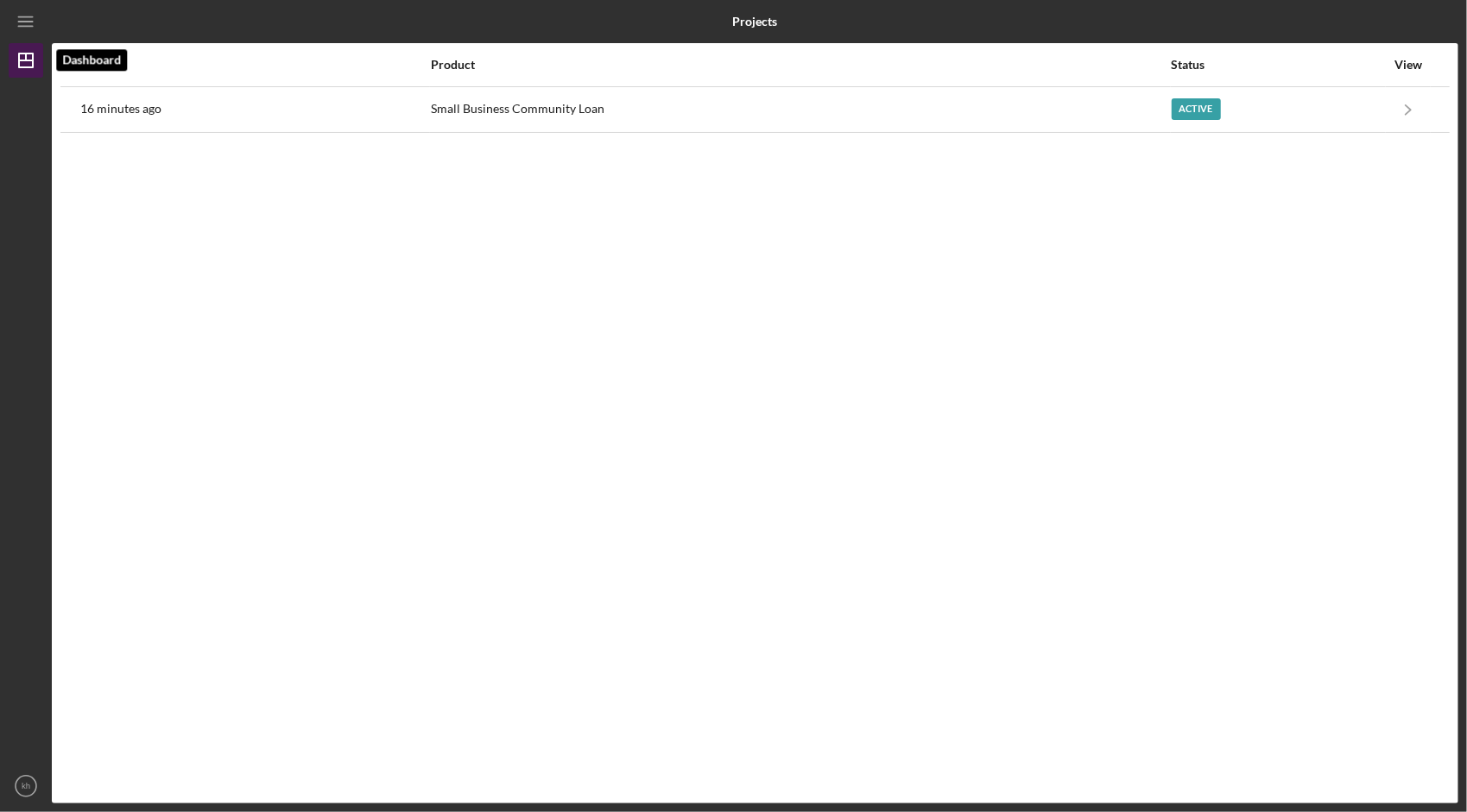
click at [26, 59] on line "button" at bounding box center [26, 57] width 0 height 7
click at [15, 29] on icon "Icon/Menu" at bounding box center [26, 22] width 39 height 39
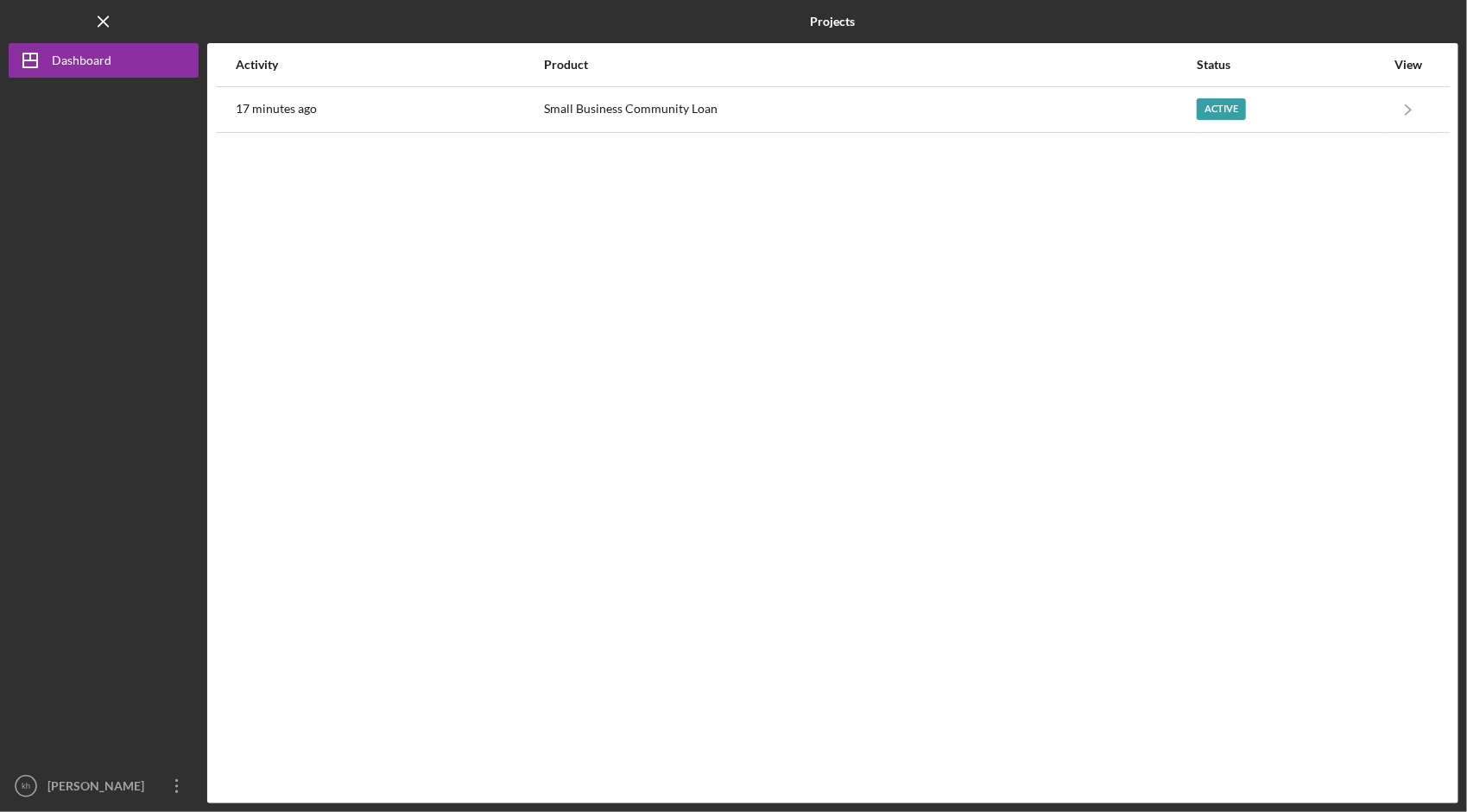
click at [15, 29] on div "Logo-Reversed Created with Sketch. Icon/Menu Close" at bounding box center [104, 22] width 190 height 44
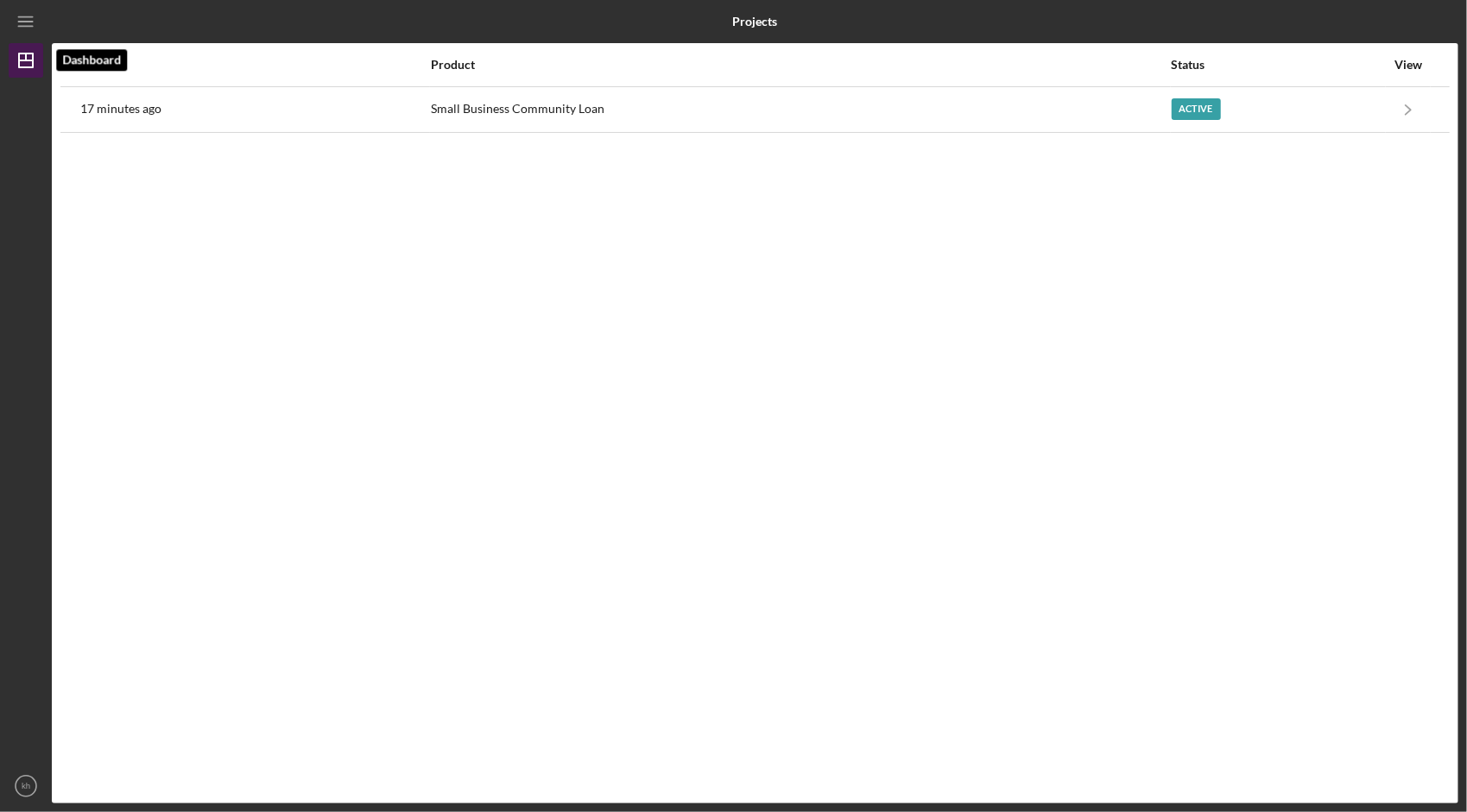
click at [30, 57] on icon "Icon/Dashboard" at bounding box center [26, 60] width 44 height 44
click at [30, 63] on icon "Icon/Dashboard" at bounding box center [26, 60] width 44 height 44
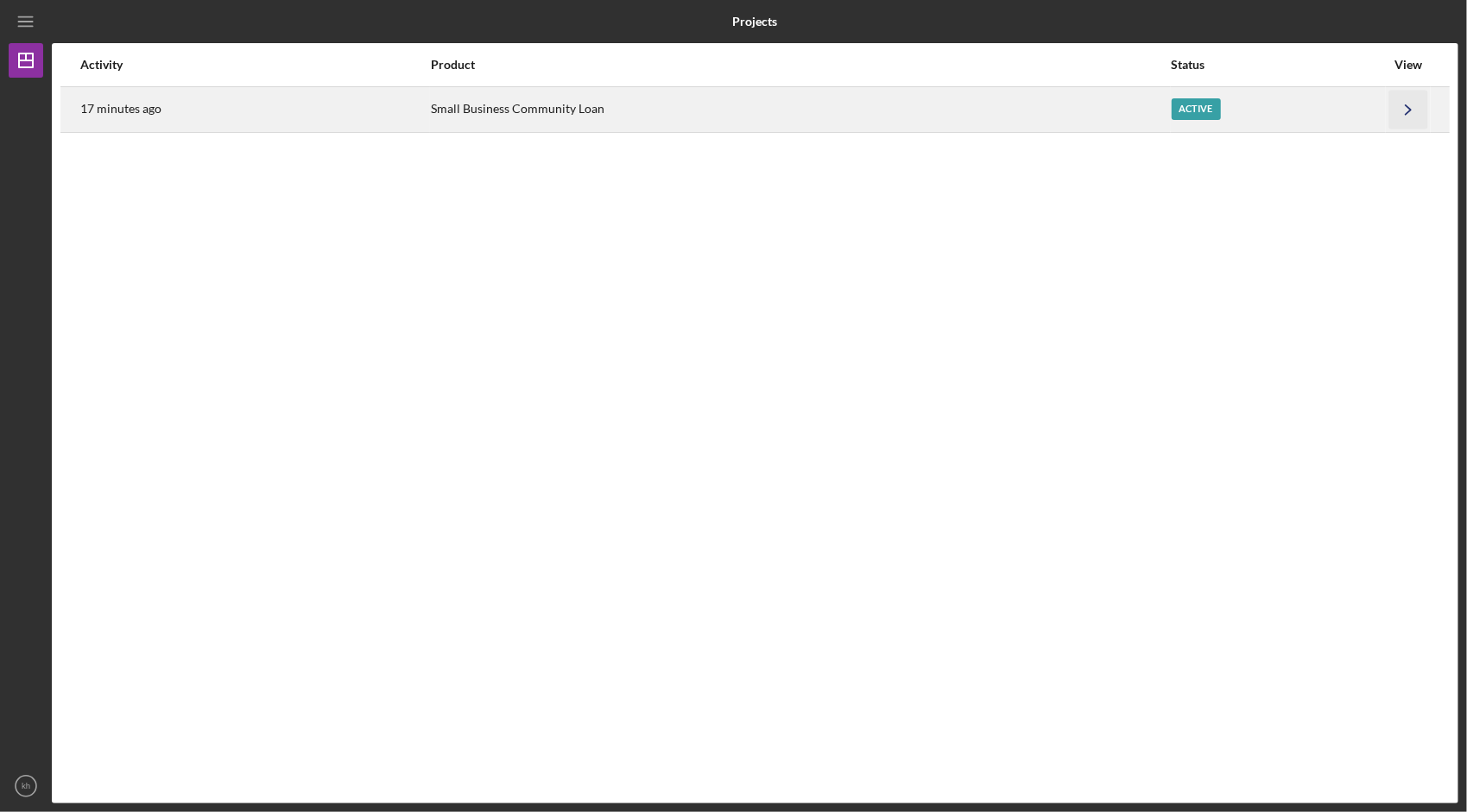
click at [1405, 117] on icon "Icon/Navigate" at bounding box center [1408, 109] width 39 height 39
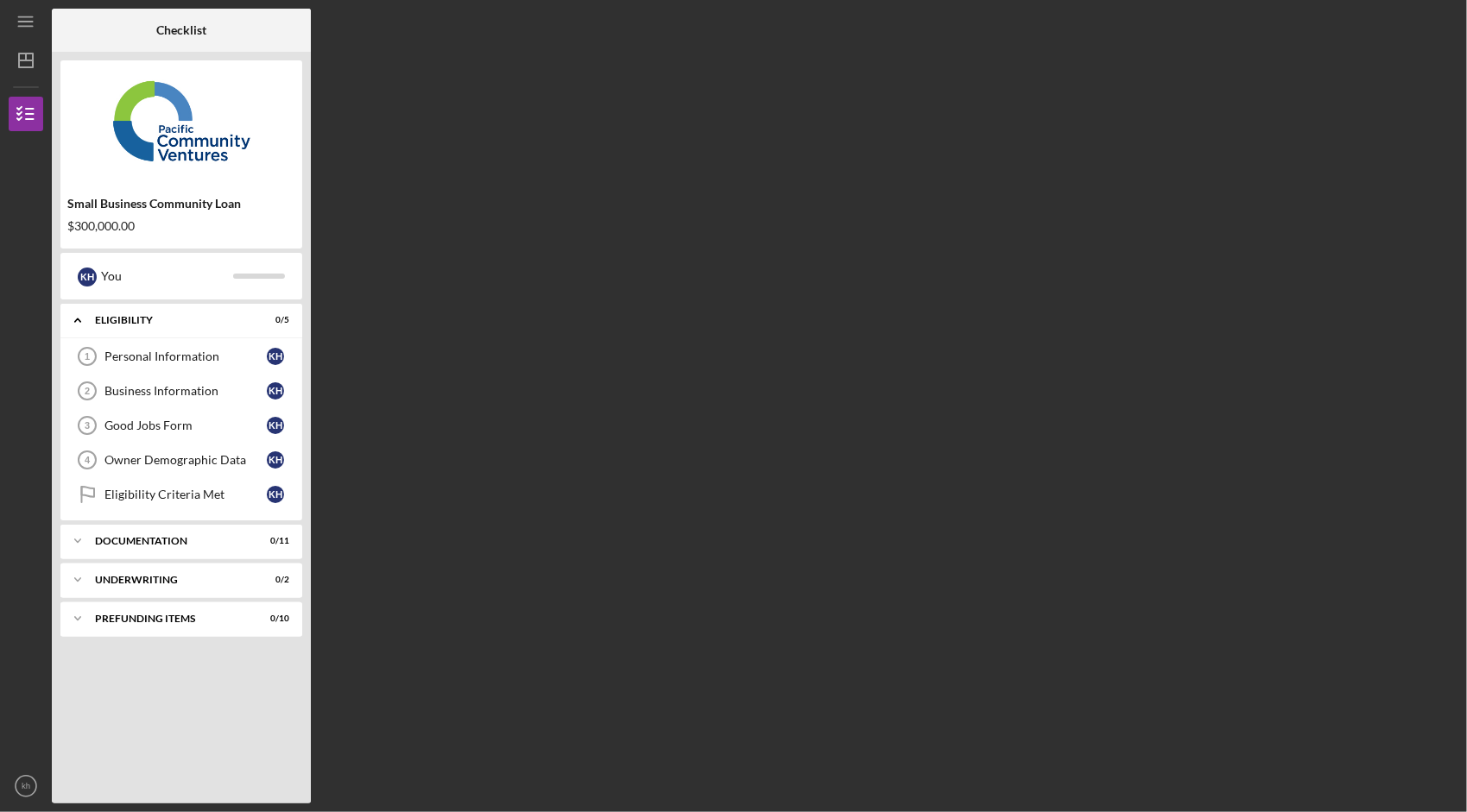
click at [565, 352] on div "Checklist Small Business Community Loan $300,000.00 k h You Icon/Expander Eligi…" at bounding box center [755, 406] width 1406 height 795
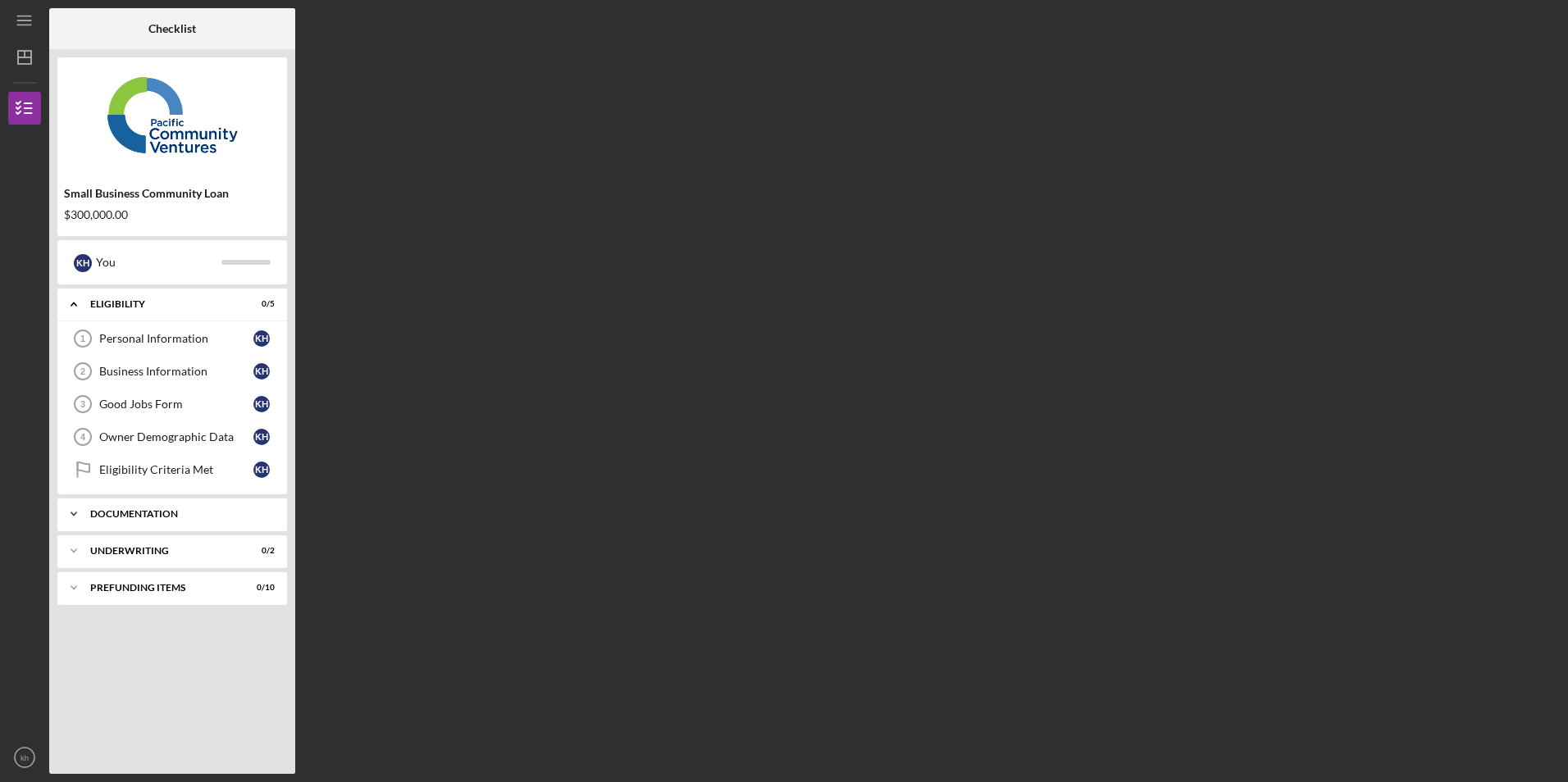
click at [212, 503] on div "Icon/Expander Documentation 0 / 11" at bounding box center [172, 513] width 230 height 33
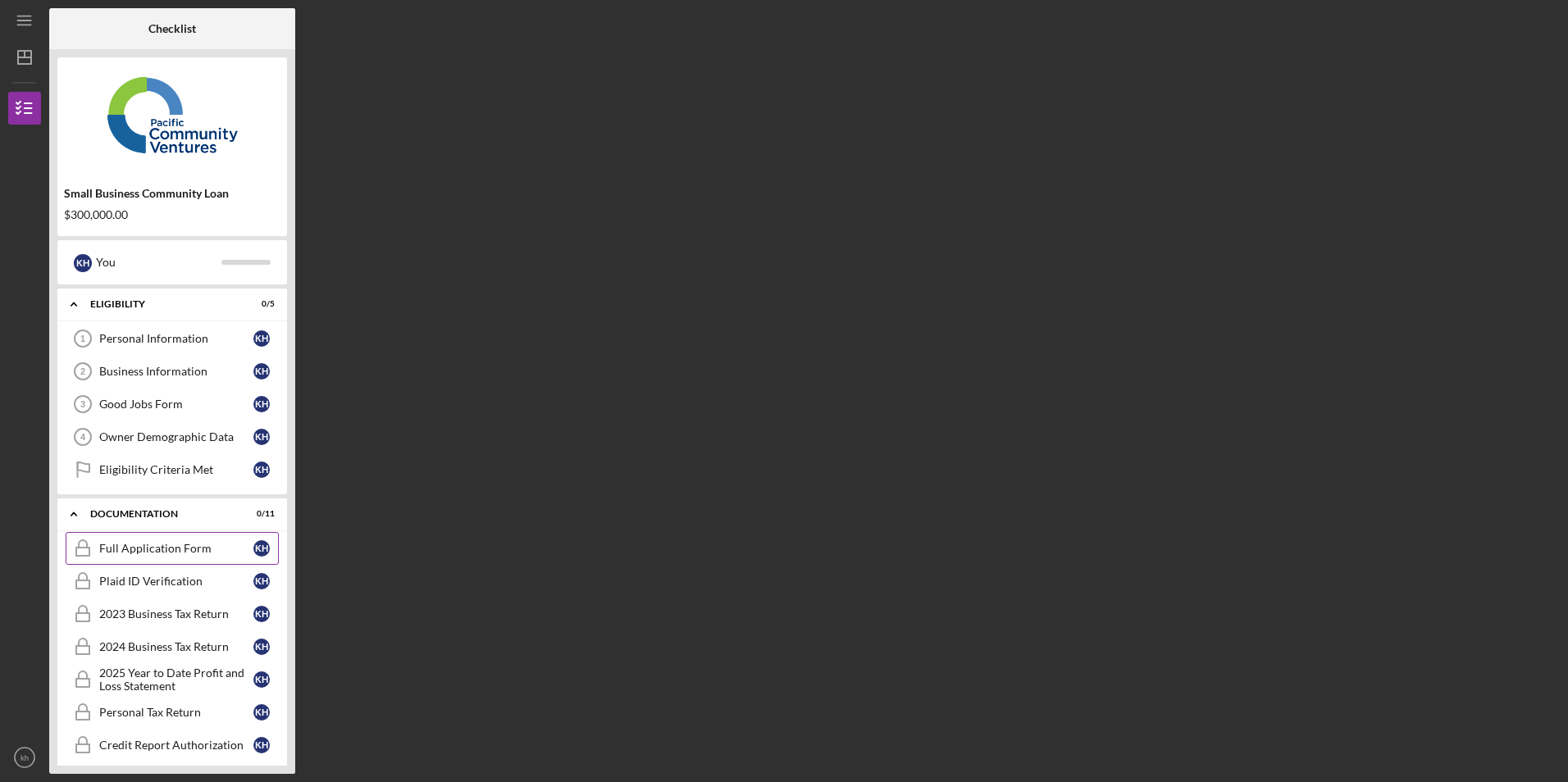
click at [133, 554] on div "Full Application Form" at bounding box center [176, 548] width 155 height 13
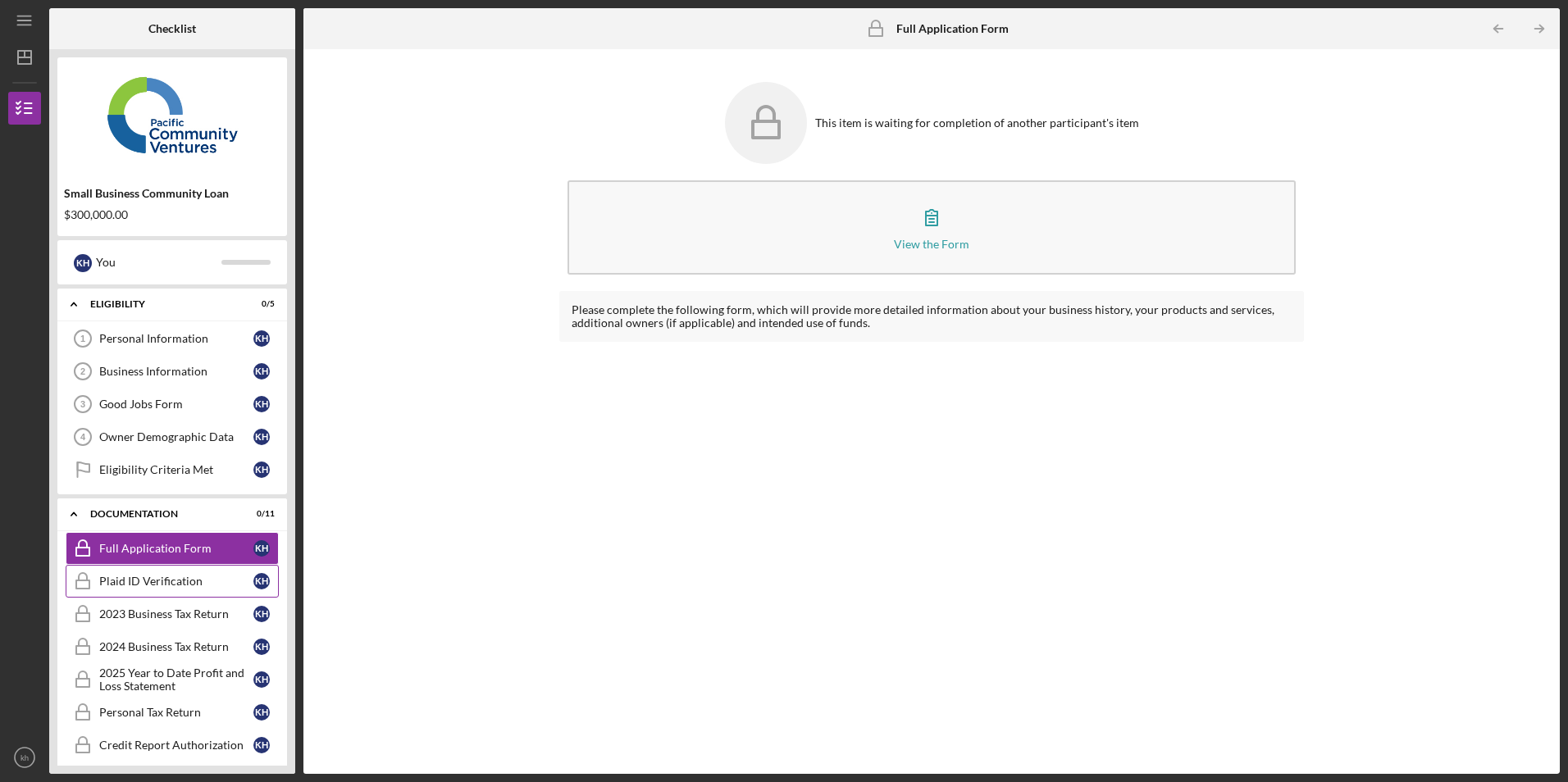
click at [132, 574] on link "Plaid ID Verification Plaid ID Verification k h" at bounding box center [172, 581] width 213 height 33
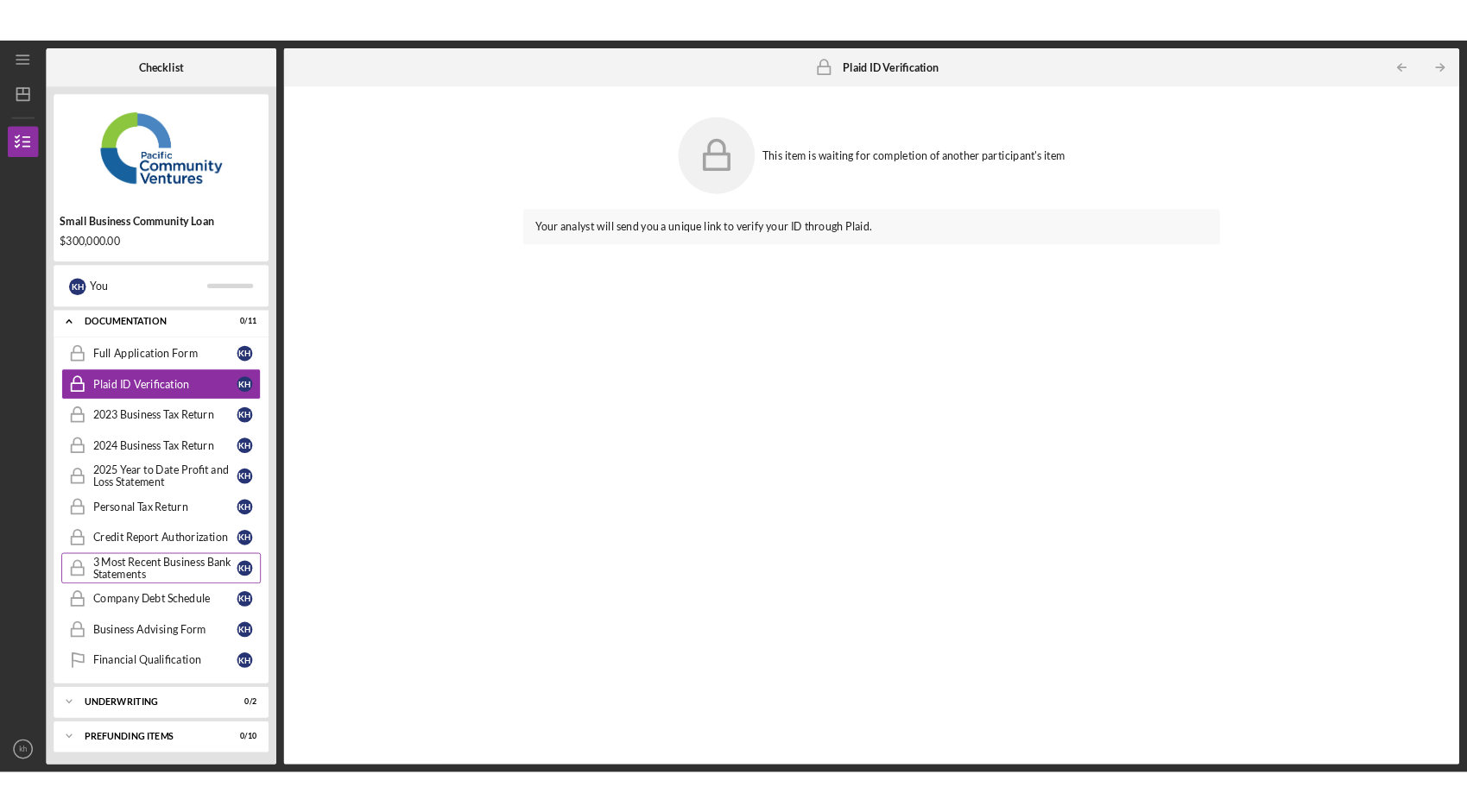
scroll to position [229, 0]
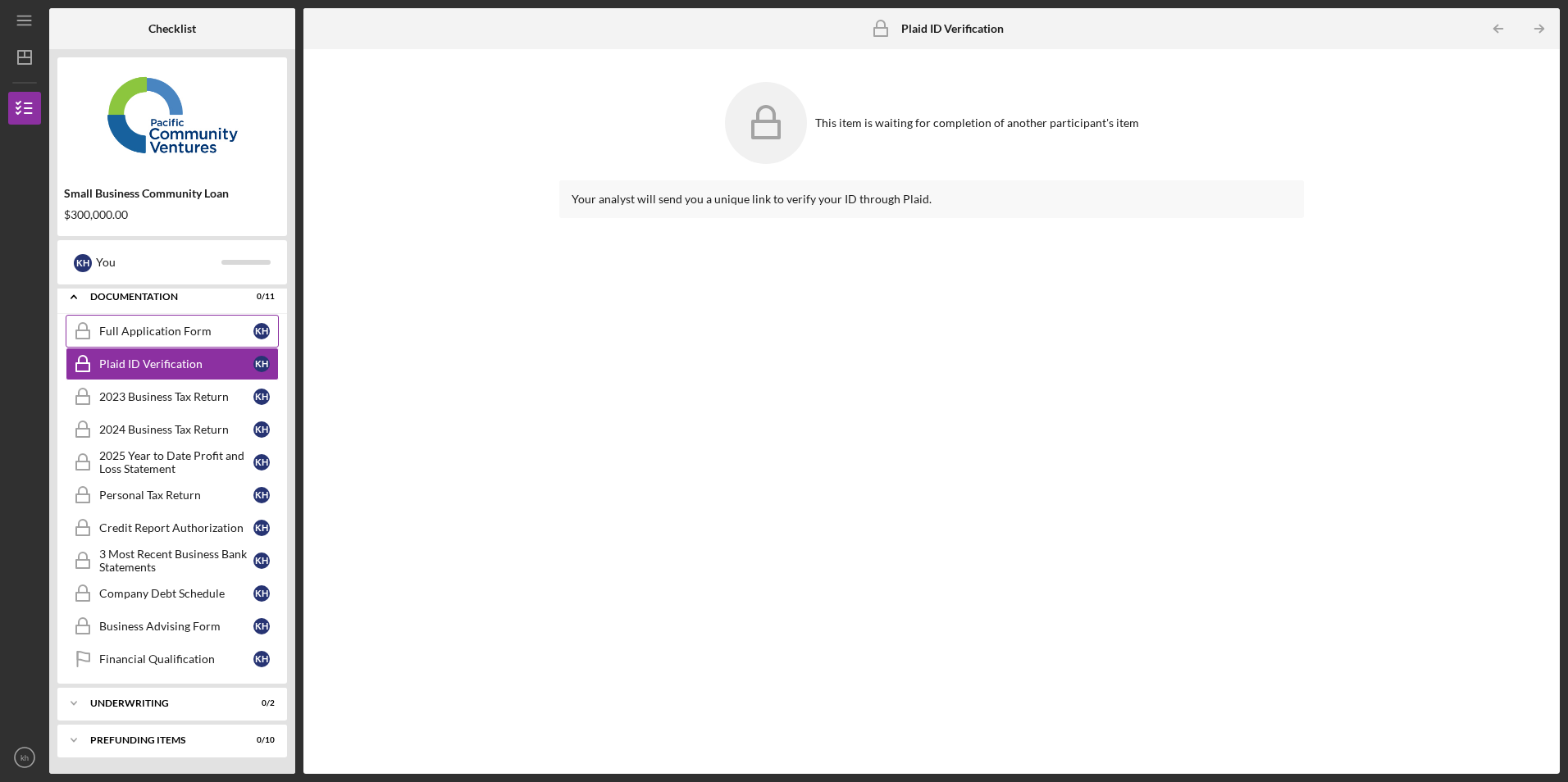
click at [193, 339] on link "Full Application Form Full Application Form k h" at bounding box center [172, 331] width 213 height 33
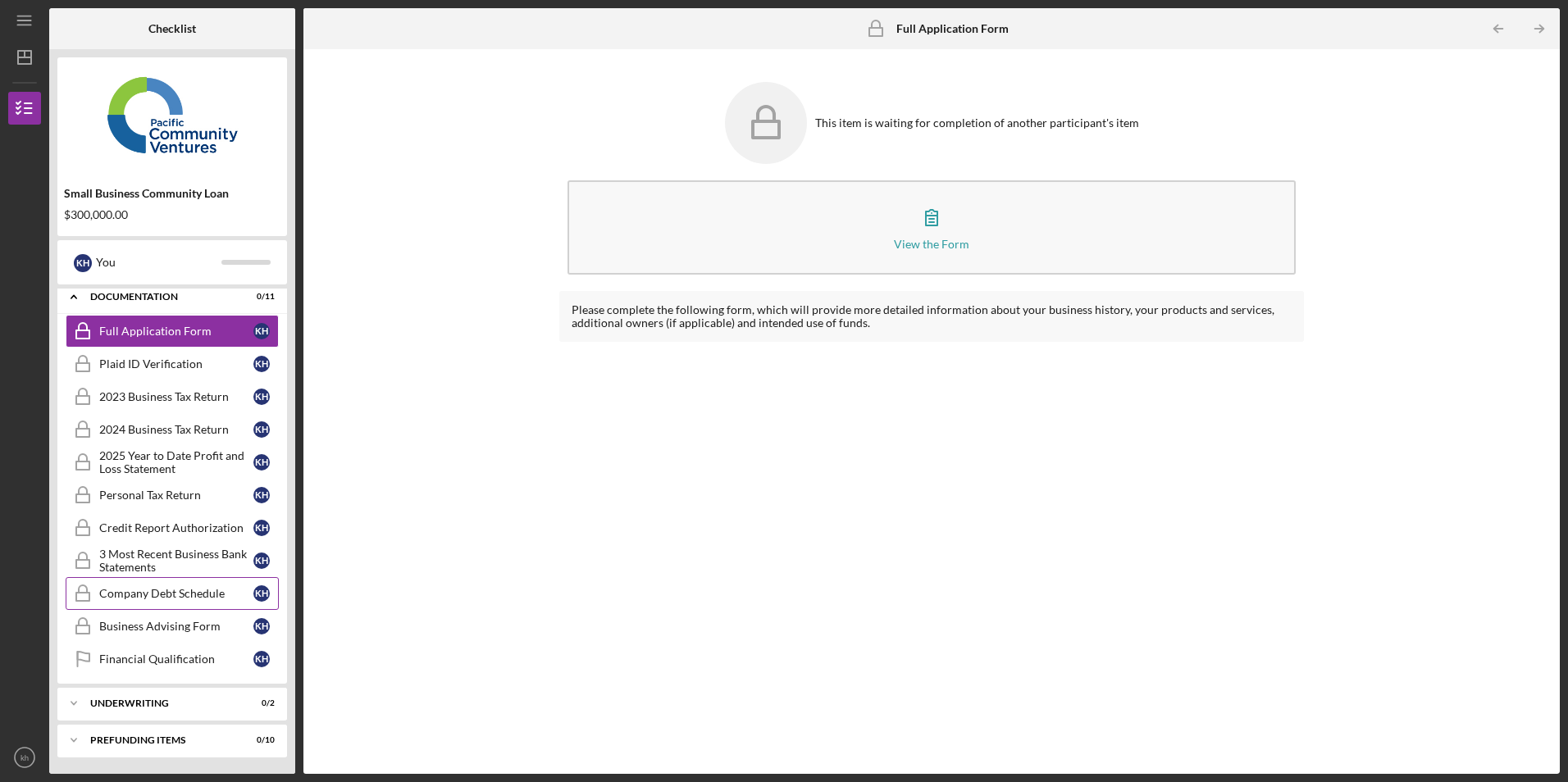
click at [198, 598] on div "Company Debt Schedule" at bounding box center [176, 594] width 155 height 13
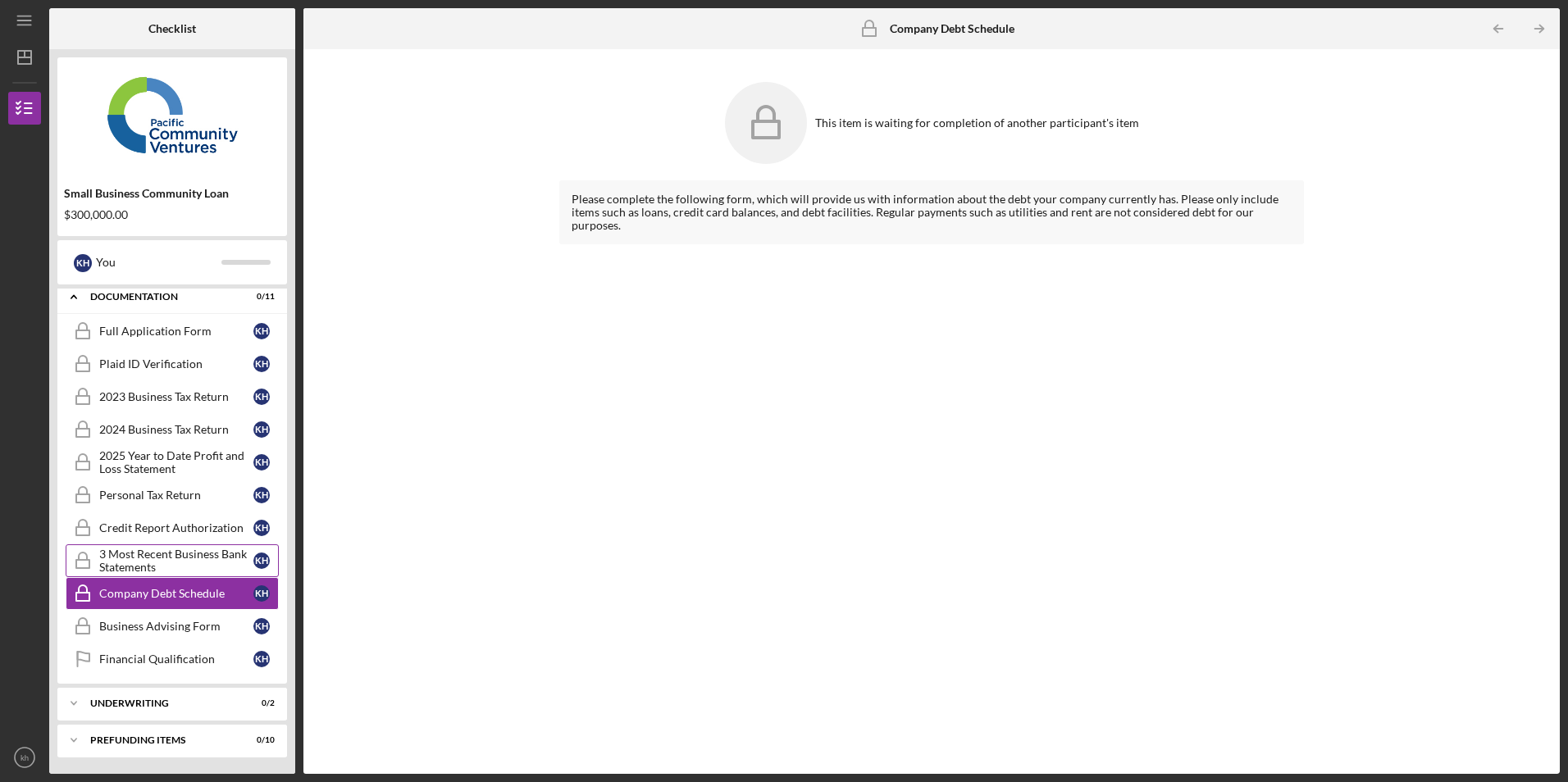
click at [189, 547] on link "3 Most Recent Business Bank Statements 3 Most Recent Business Bank Statements k…" at bounding box center [172, 561] width 213 height 33
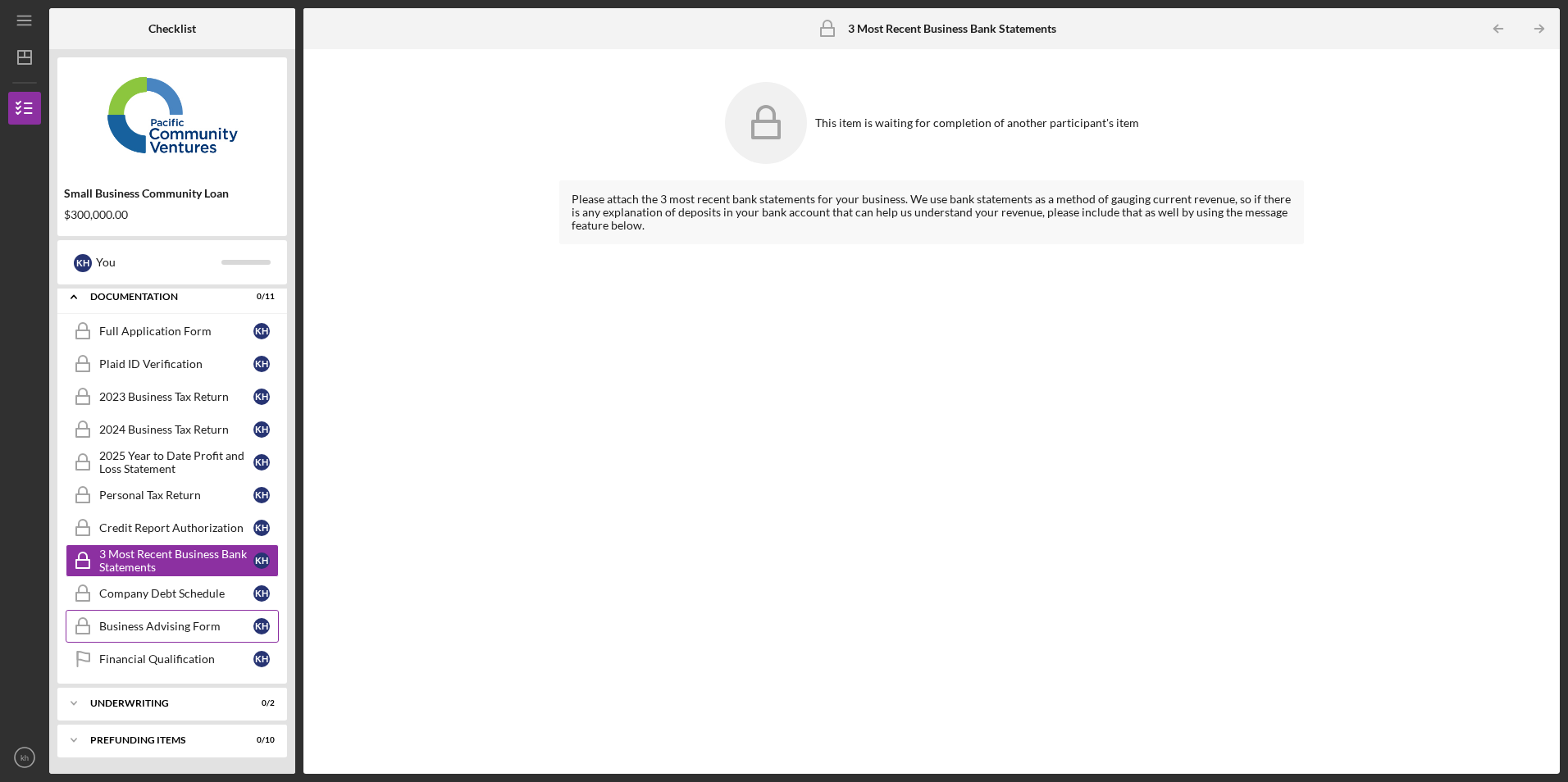
click at [204, 634] on link "Business Advising Form Business Advising Form k h" at bounding box center [172, 627] width 213 height 33
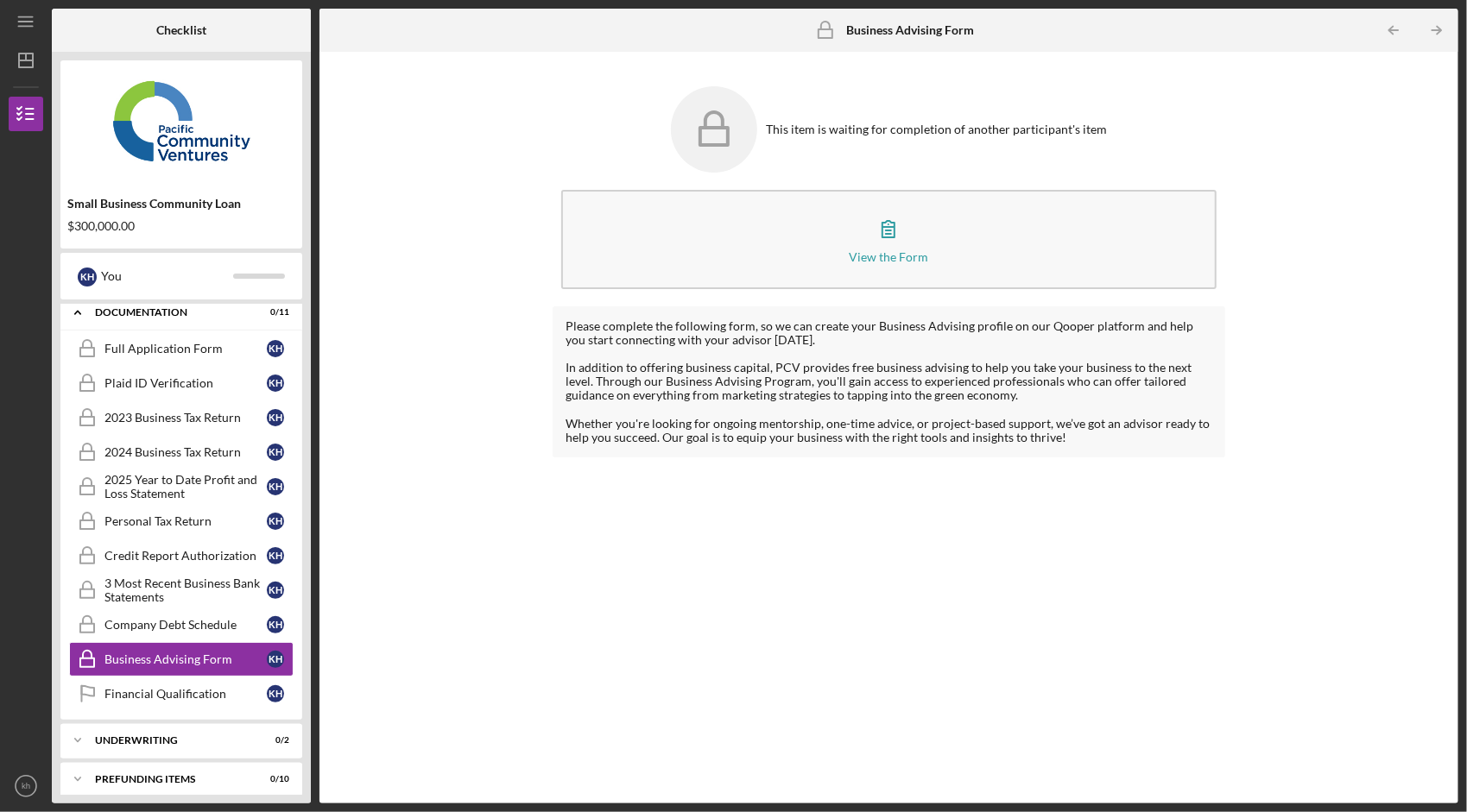
scroll to position [219, 0]
